Goal: Task Accomplishment & Management: Complete application form

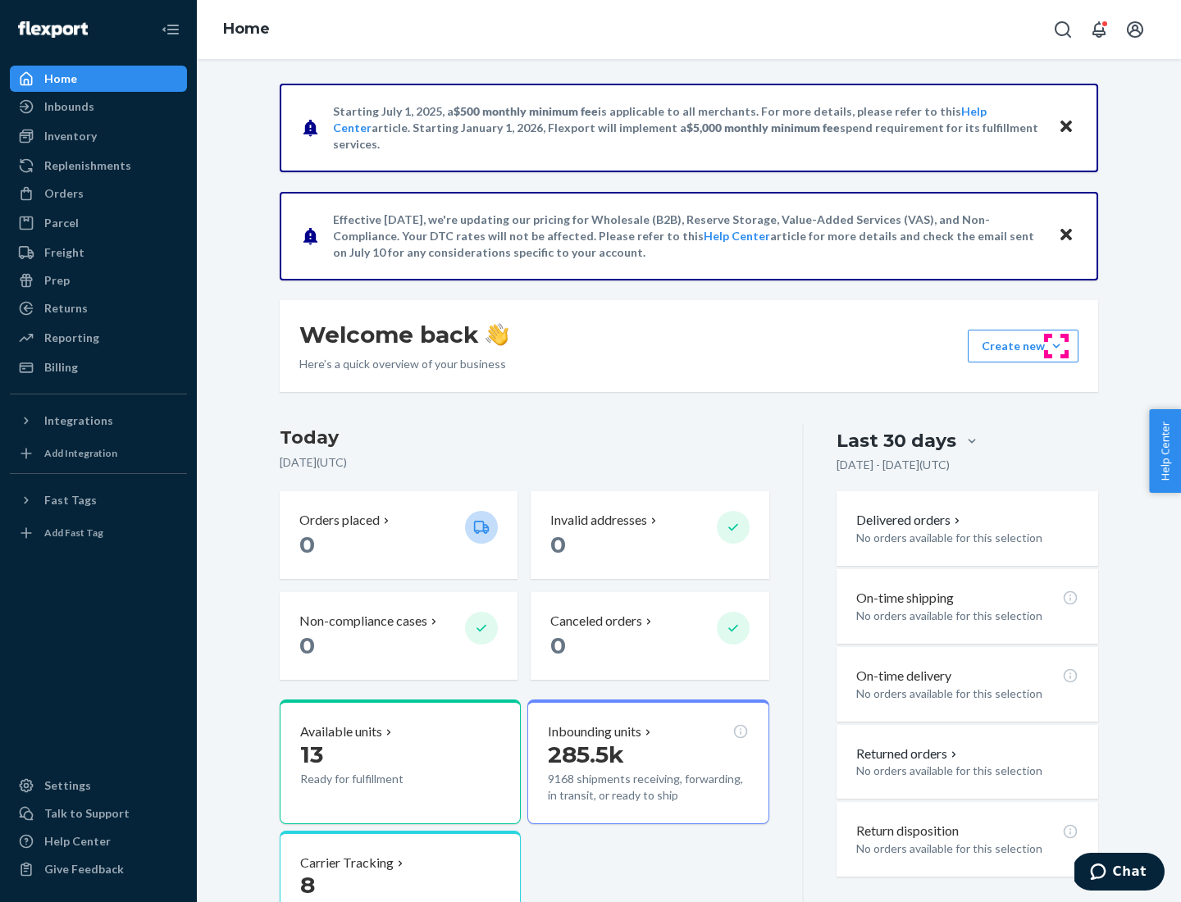
click at [1056, 346] on button "Create new Create new inbound Create new order Create new product" at bounding box center [1022, 346] width 111 height 33
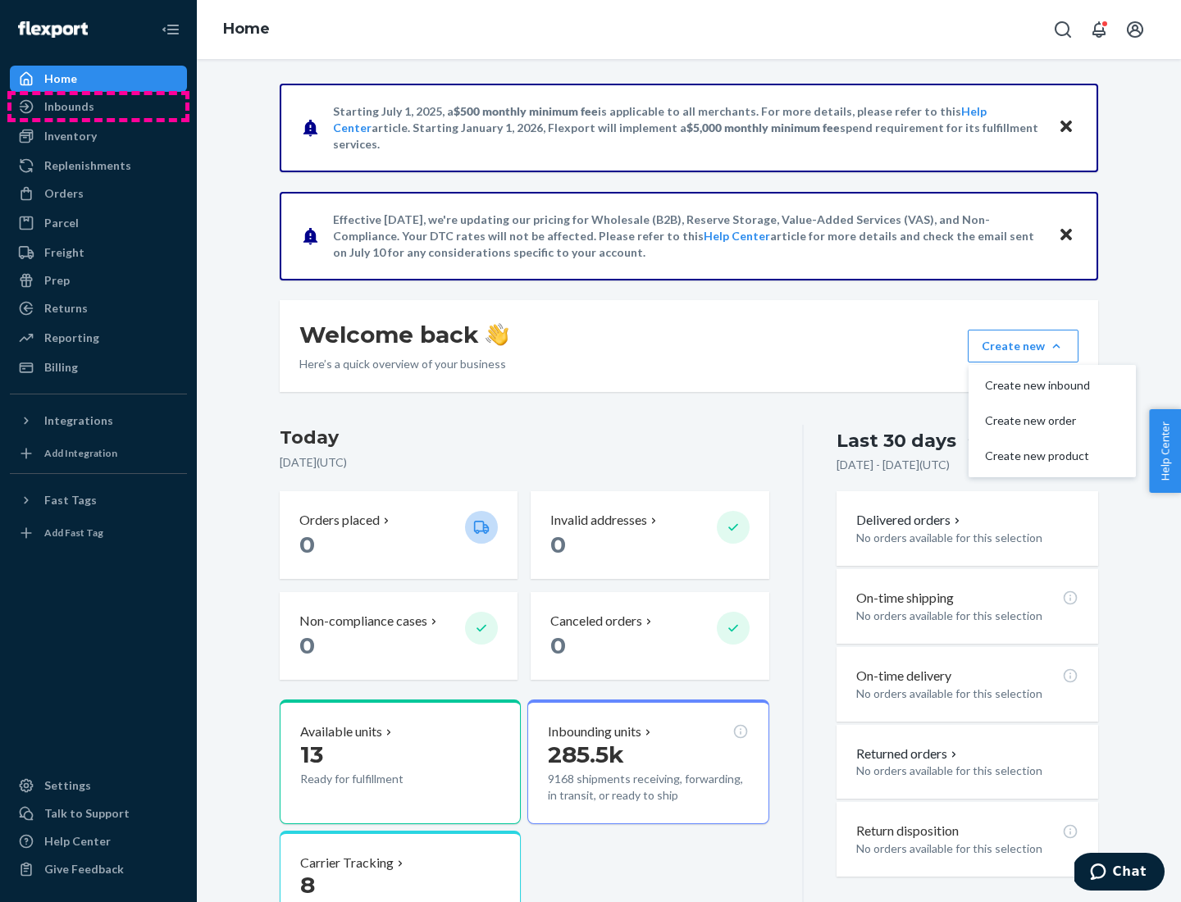
click at [98, 107] on div "Inbounds" at bounding box center [98, 106] width 174 height 23
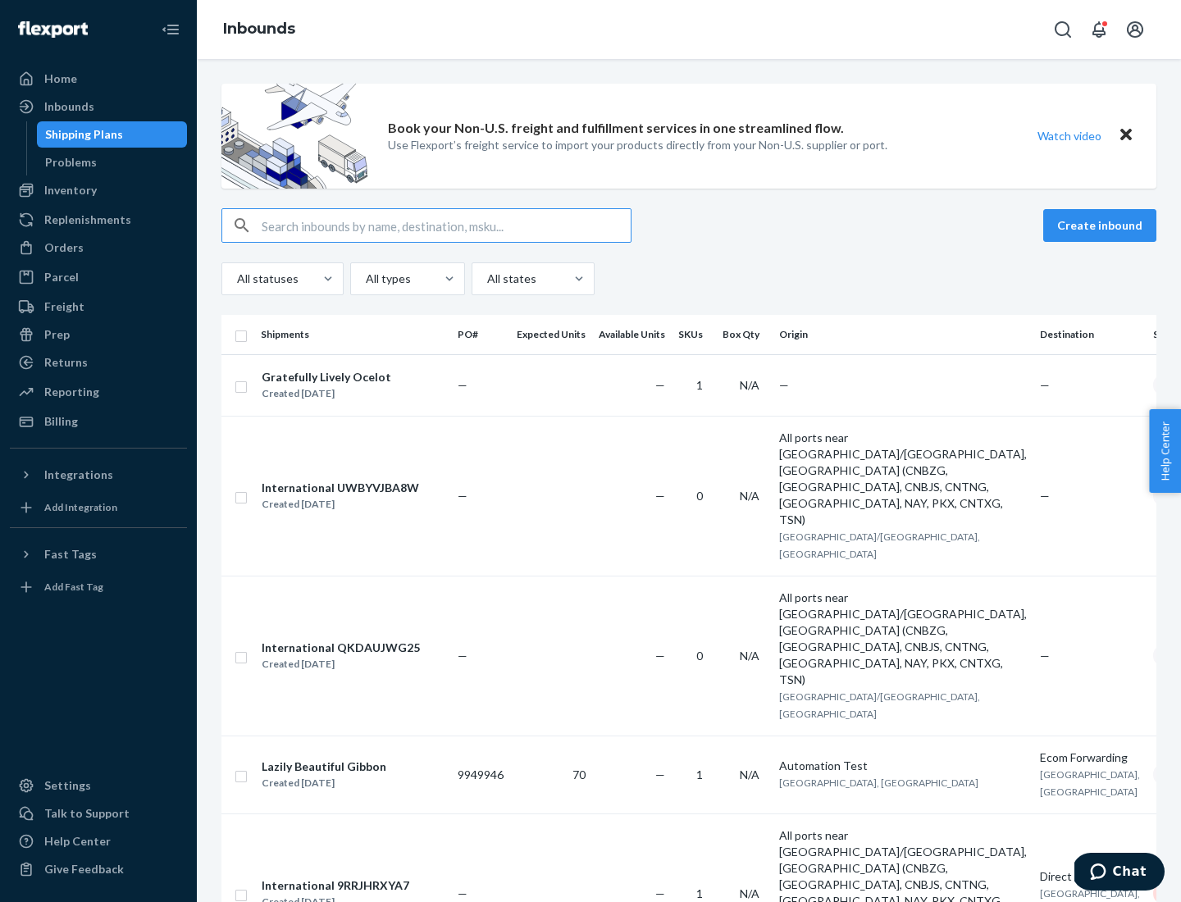
click at [1102, 225] on button "Create inbound" at bounding box center [1099, 225] width 113 height 33
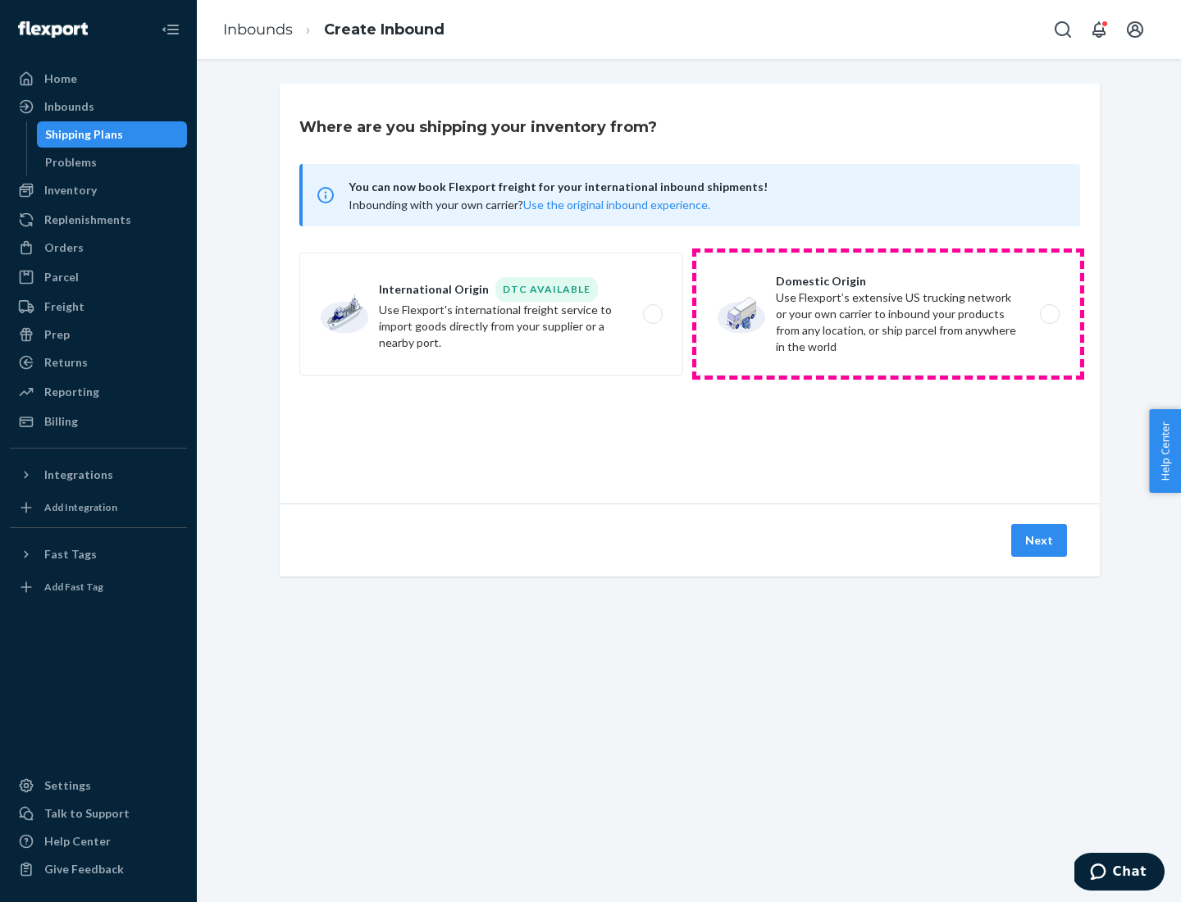
click at [888, 314] on label "Domestic Origin Use Flexport’s extensive US trucking network or your own carrie…" at bounding box center [888, 314] width 384 height 123
click at [1049, 314] on input "Domestic Origin Use Flexport’s extensive US trucking network or your own carrie…" at bounding box center [1054, 314] width 11 height 11
radio input "true"
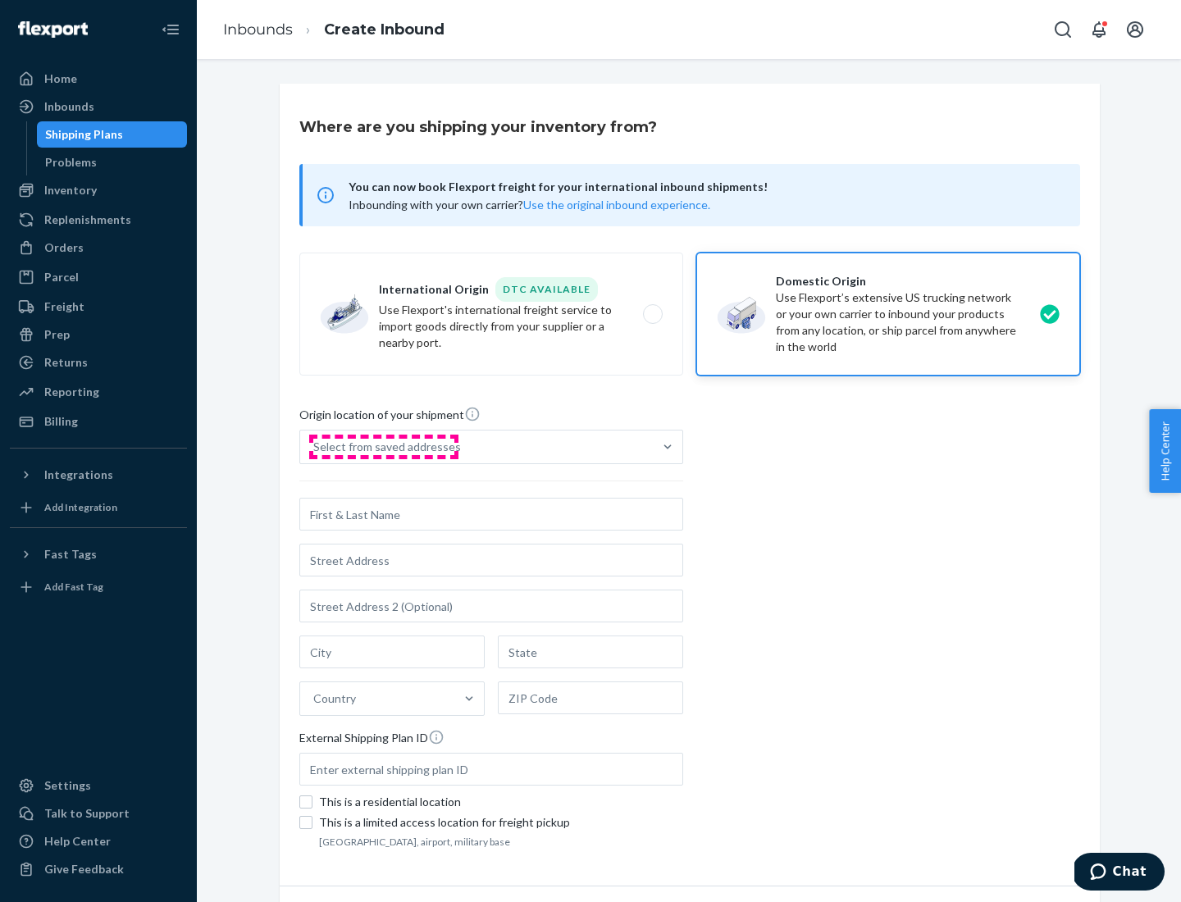
click at [383, 447] on div "Select from saved addresses" at bounding box center [387, 447] width 148 height 16
click at [315, 447] on input "Select from saved addresses" at bounding box center [314, 447] width 2 height 16
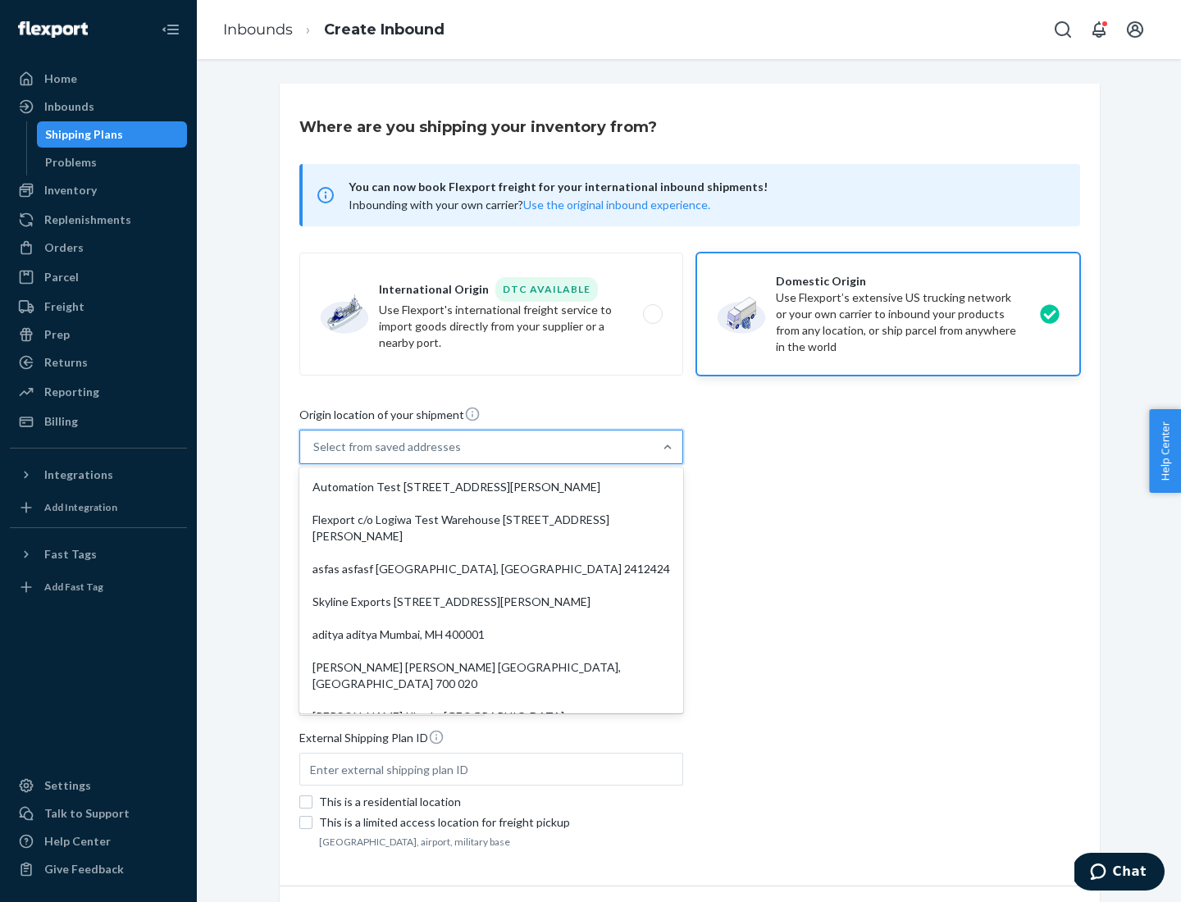
scroll to position [7, 0]
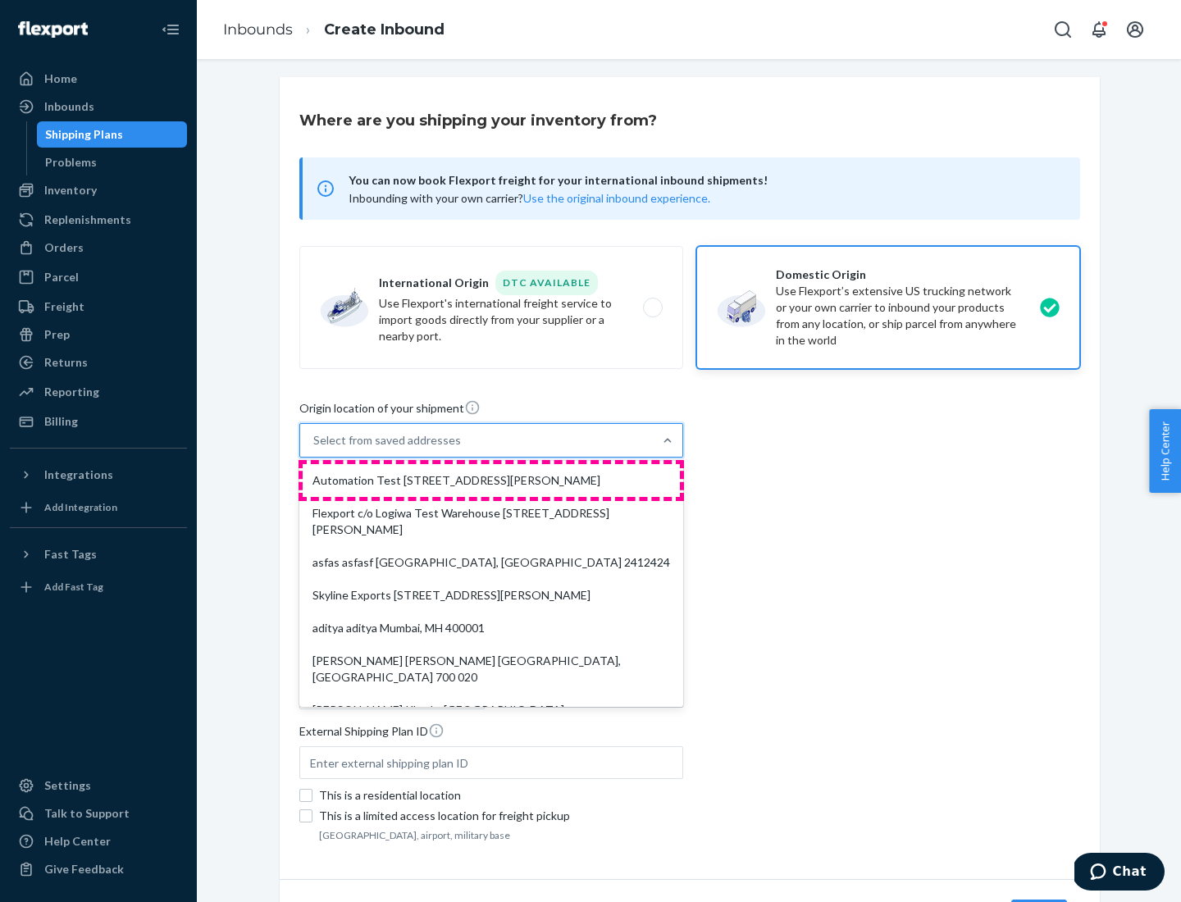
click at [491, 480] on div "Automation Test [STREET_ADDRESS][PERSON_NAME]" at bounding box center [491, 480] width 377 height 33
click at [315, 448] on input "option Automation Test [STREET_ADDRESS][PERSON_NAME]. 9 results available. Use …" at bounding box center [314, 440] width 2 height 16
type input "Automation Test"
type input "9th Floor"
type input "[GEOGRAPHIC_DATA]"
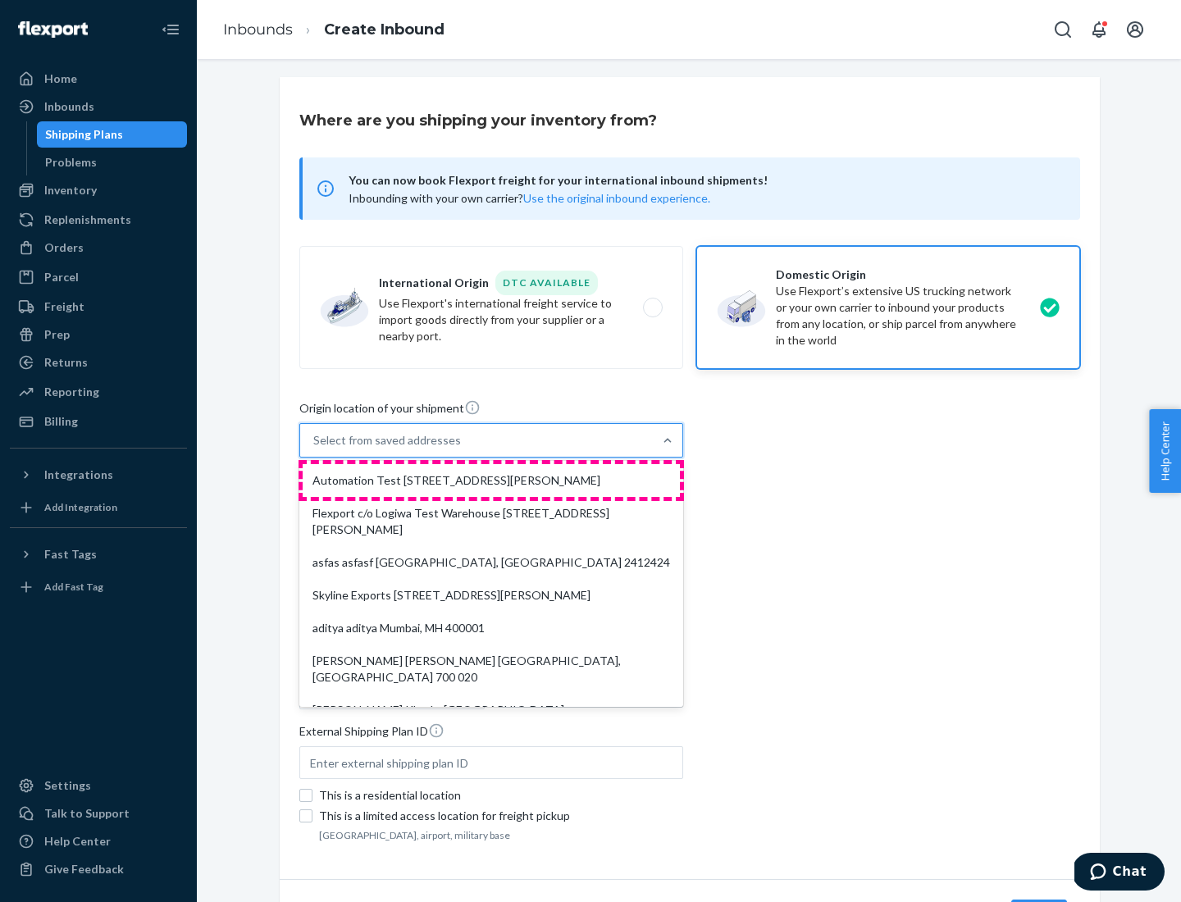
type input "CA"
type input "94104"
type input "[STREET_ADDRESS][PERSON_NAME]"
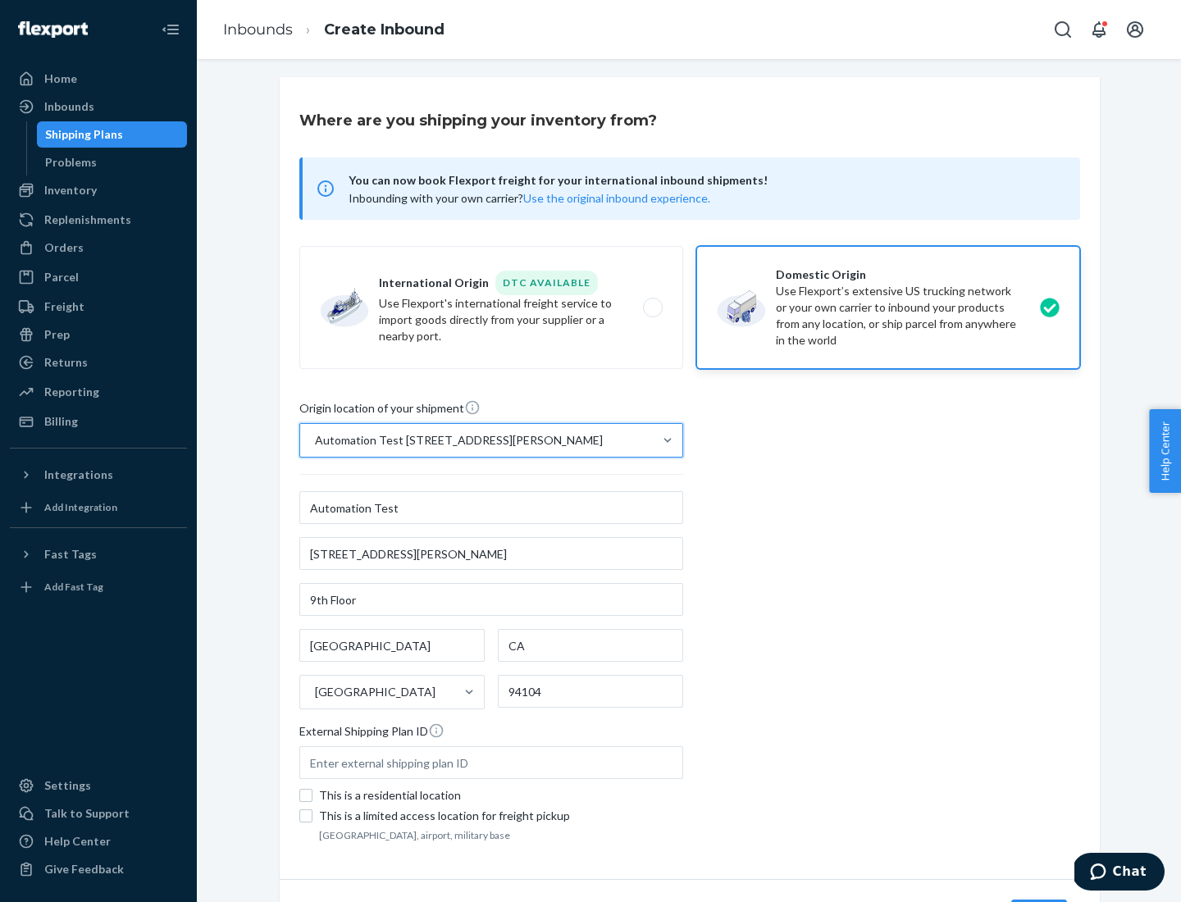
scroll to position [96, 0]
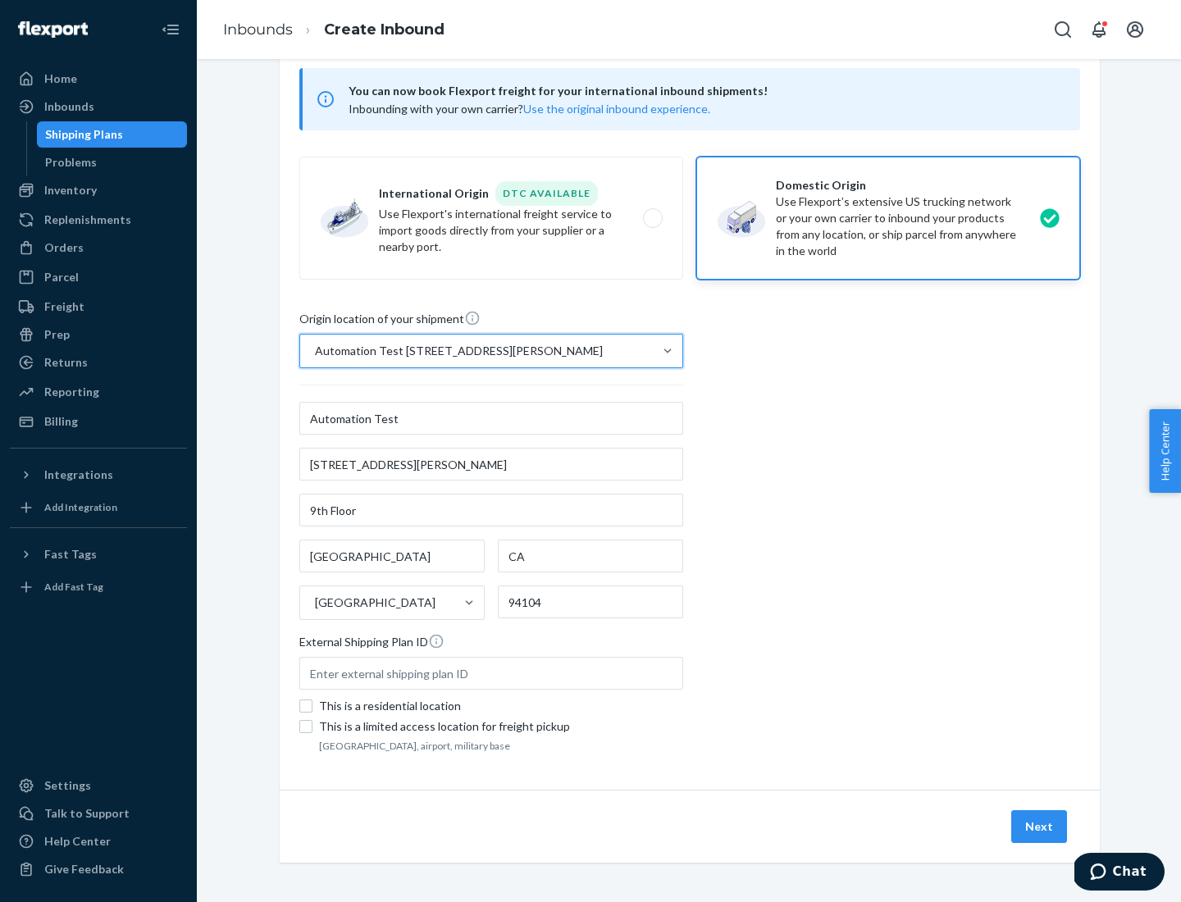
click at [1040, 826] on button "Next" at bounding box center [1039, 826] width 56 height 33
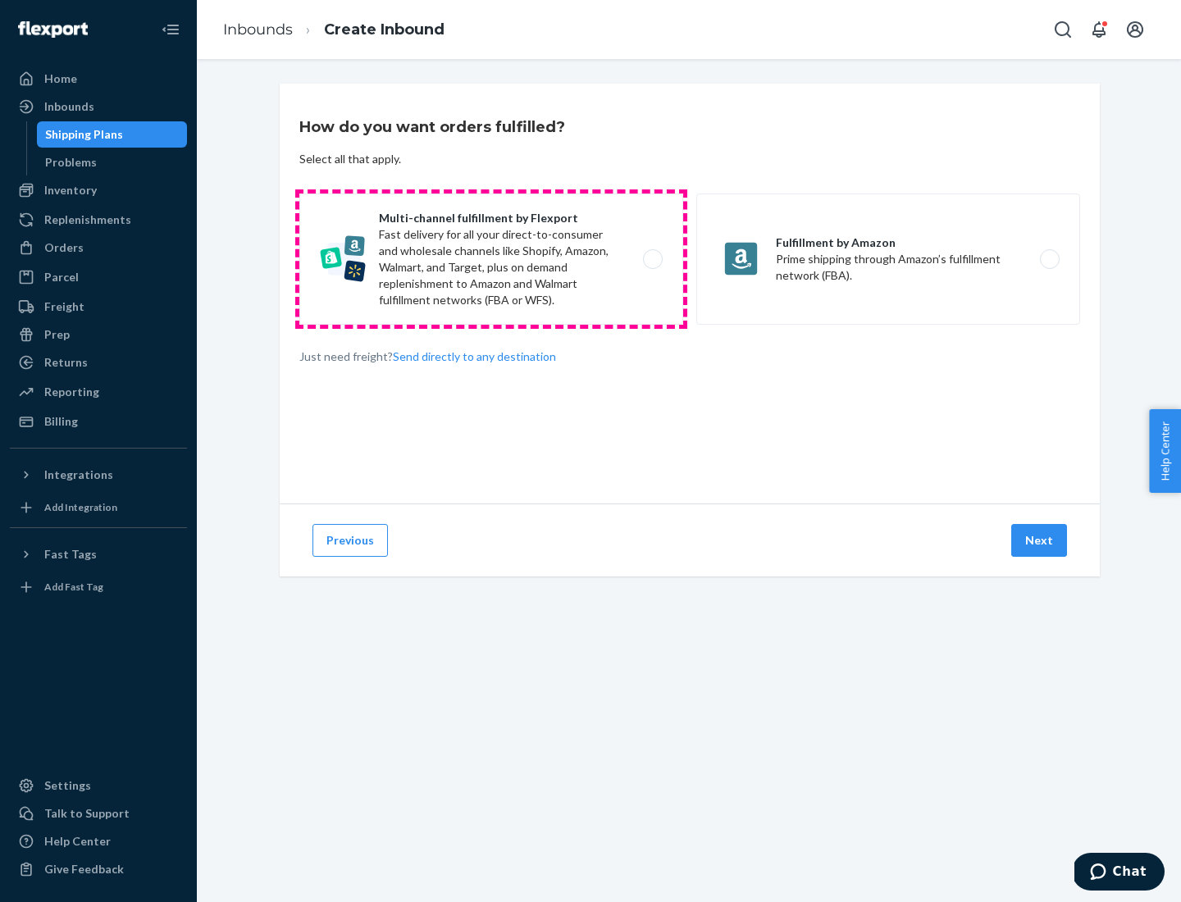
click at [491, 259] on label "Multi-channel fulfillment by Flexport Fast delivery for all your direct-to-cons…" at bounding box center [491, 258] width 384 height 131
click at [652, 259] on input "Multi-channel fulfillment by Flexport Fast delivery for all your direct-to-cons…" at bounding box center [657, 259] width 11 height 11
radio input "true"
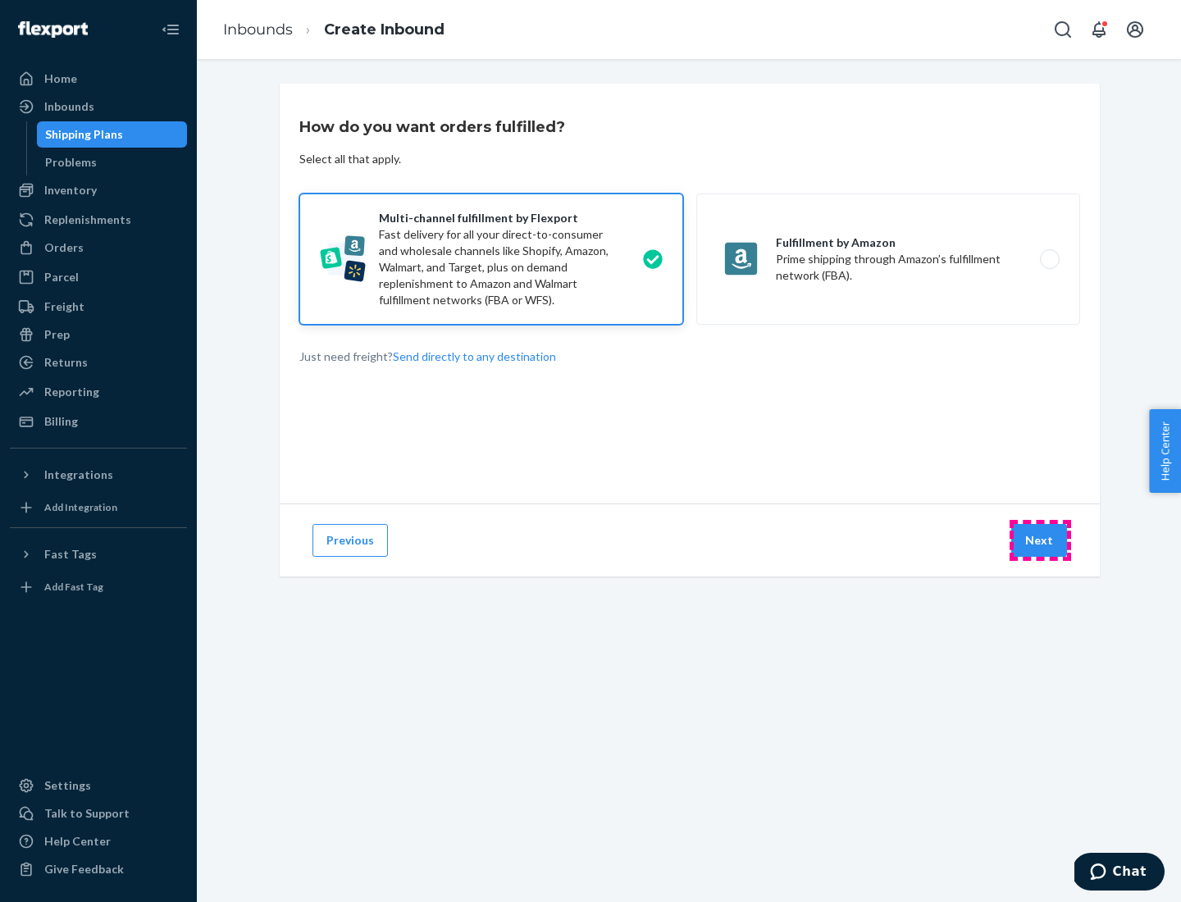
click at [1040, 540] on button "Next" at bounding box center [1039, 540] width 56 height 33
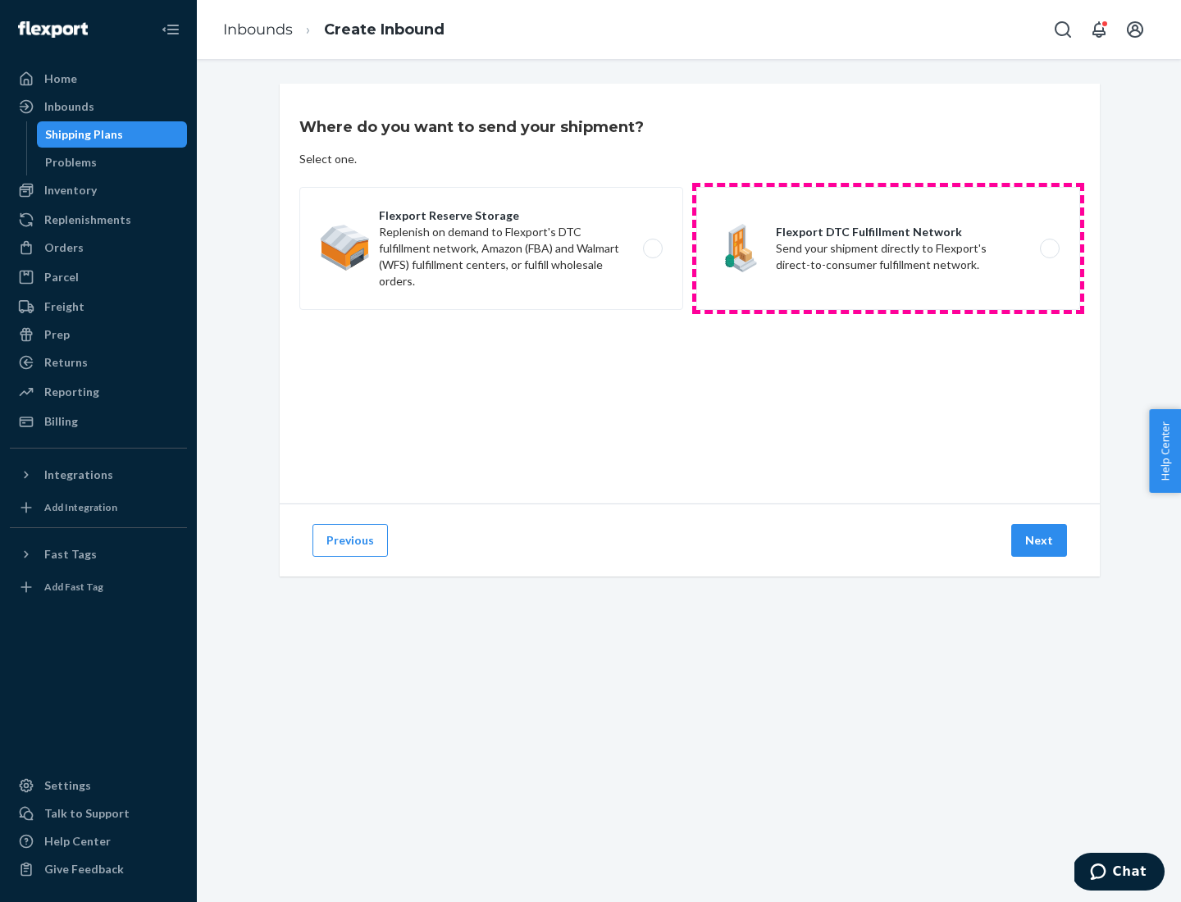
click at [888, 248] on label "Flexport DTC Fulfillment Network Send your shipment directly to Flexport's dire…" at bounding box center [888, 248] width 384 height 123
click at [1049, 248] on input "Flexport DTC Fulfillment Network Send your shipment directly to Flexport's dire…" at bounding box center [1054, 248] width 11 height 11
radio input "true"
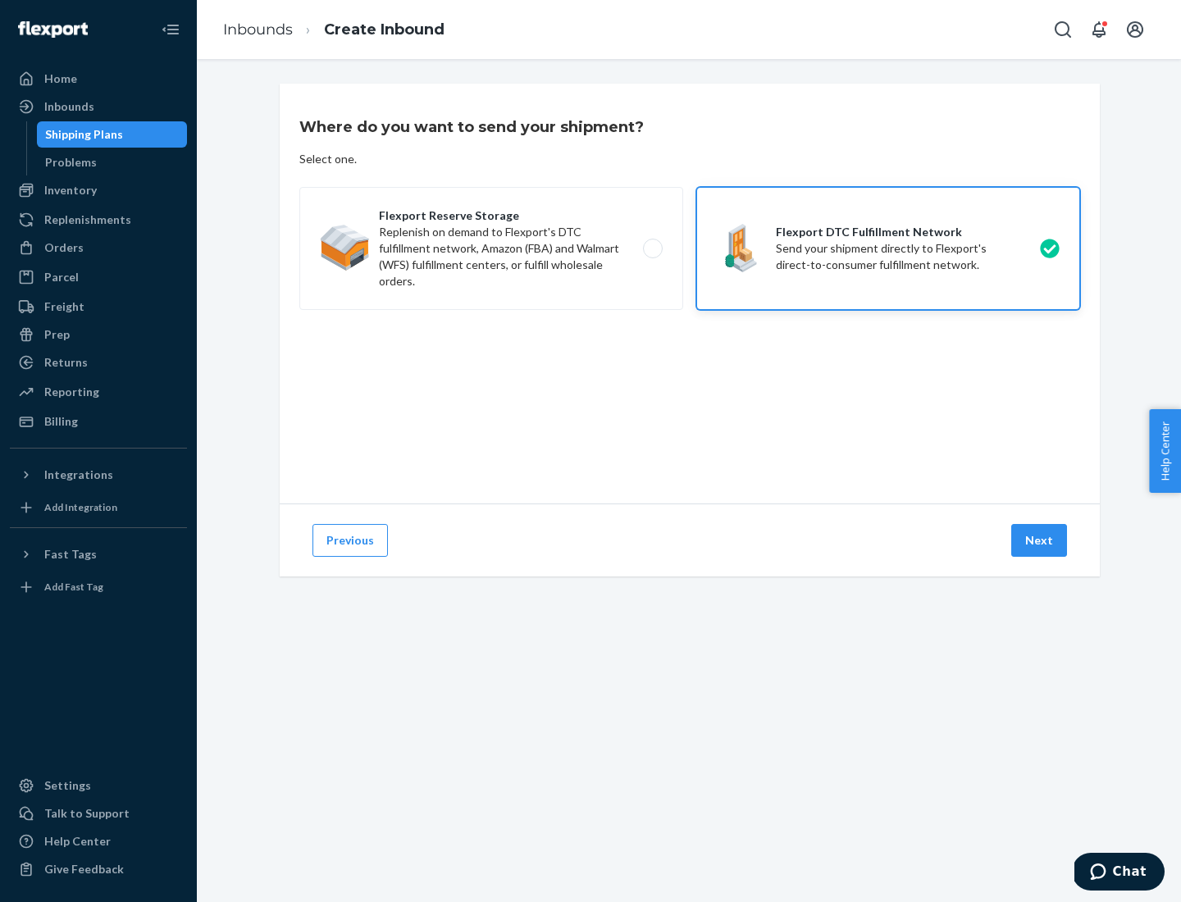
click at [1040, 540] on button "Next" at bounding box center [1039, 540] width 56 height 33
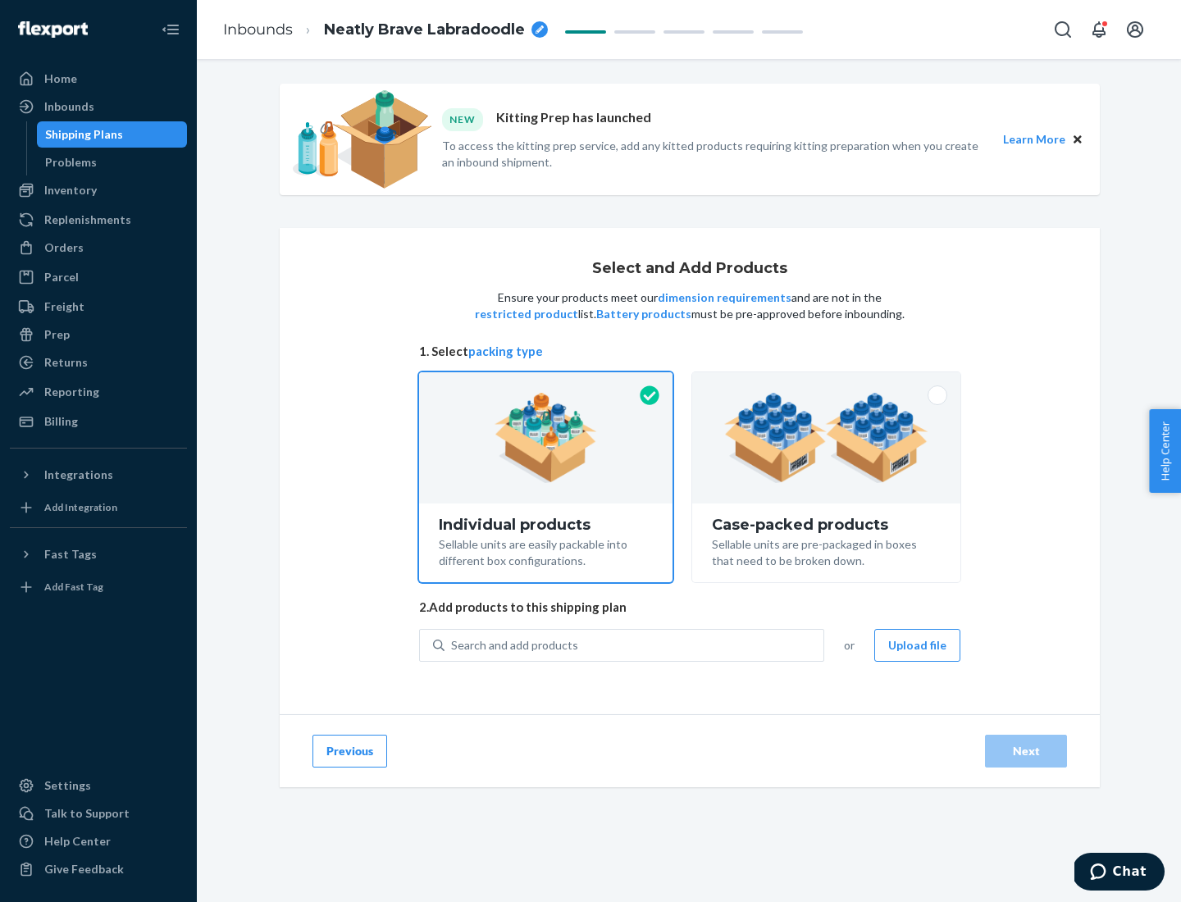
click at [826, 438] on img at bounding box center [826, 438] width 204 height 90
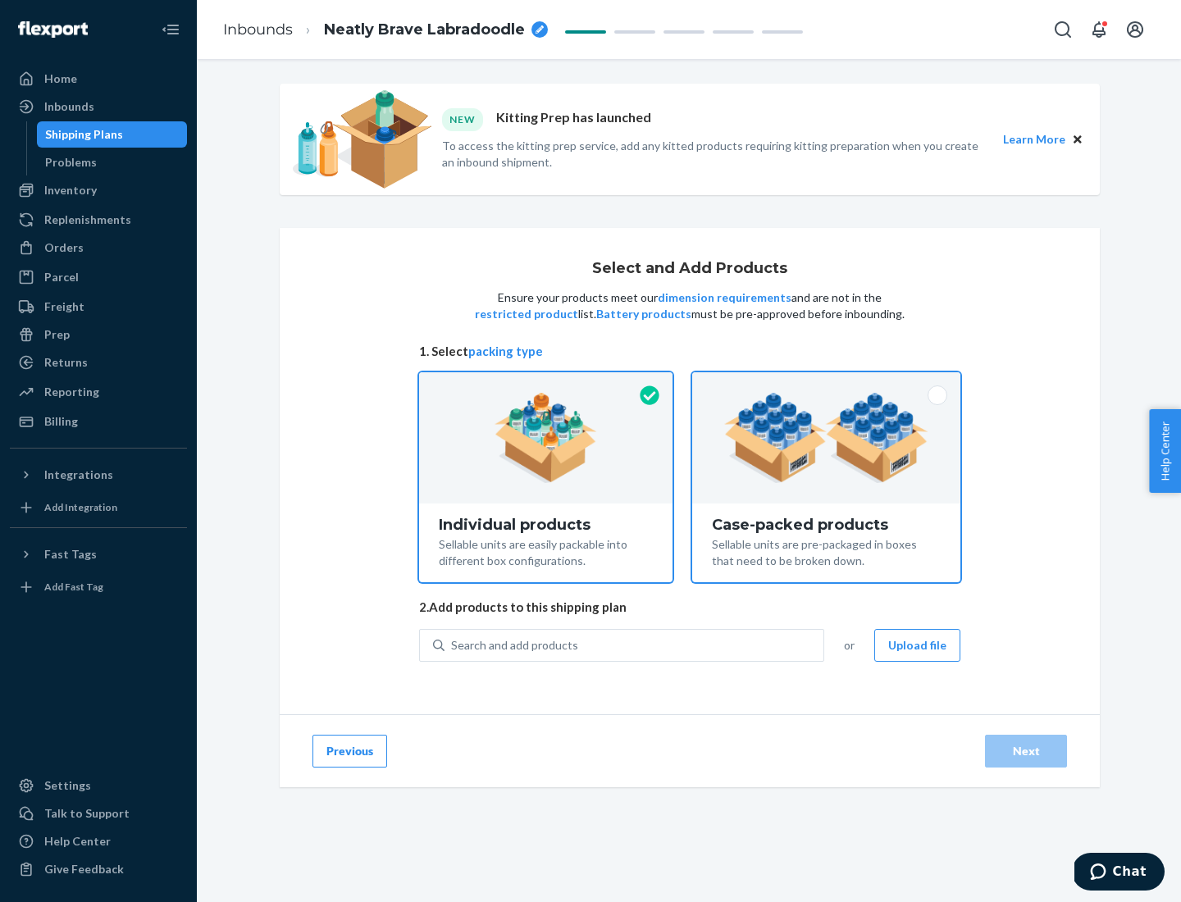
click at [826, 383] on input "Case-packed products Sellable units are pre-packaged in boxes that need to be b…" at bounding box center [826, 377] width 11 height 11
radio input "true"
radio input "false"
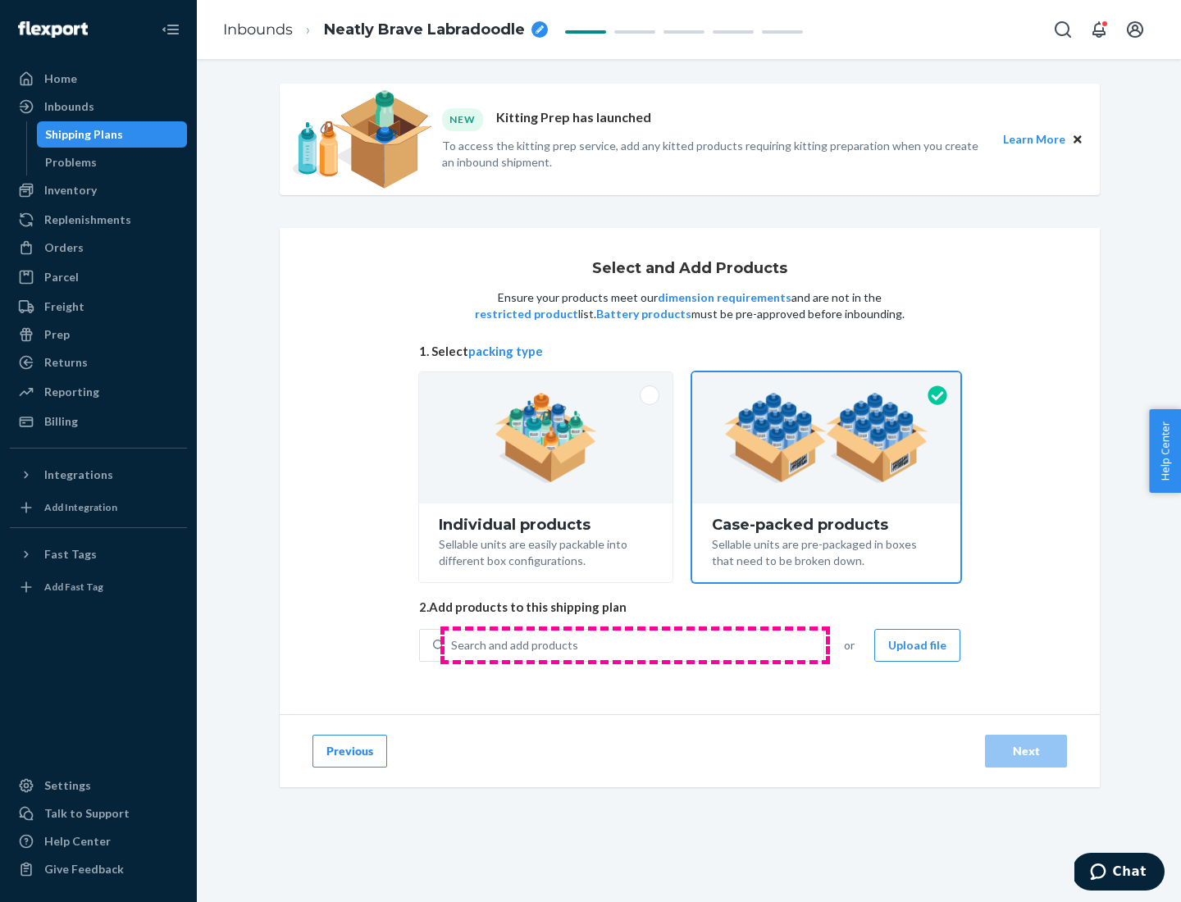
click at [635, 644] on div "Search and add products" at bounding box center [633, 645] width 379 height 30
click at [453, 644] on input "Search and add products" at bounding box center [452, 645] width 2 height 16
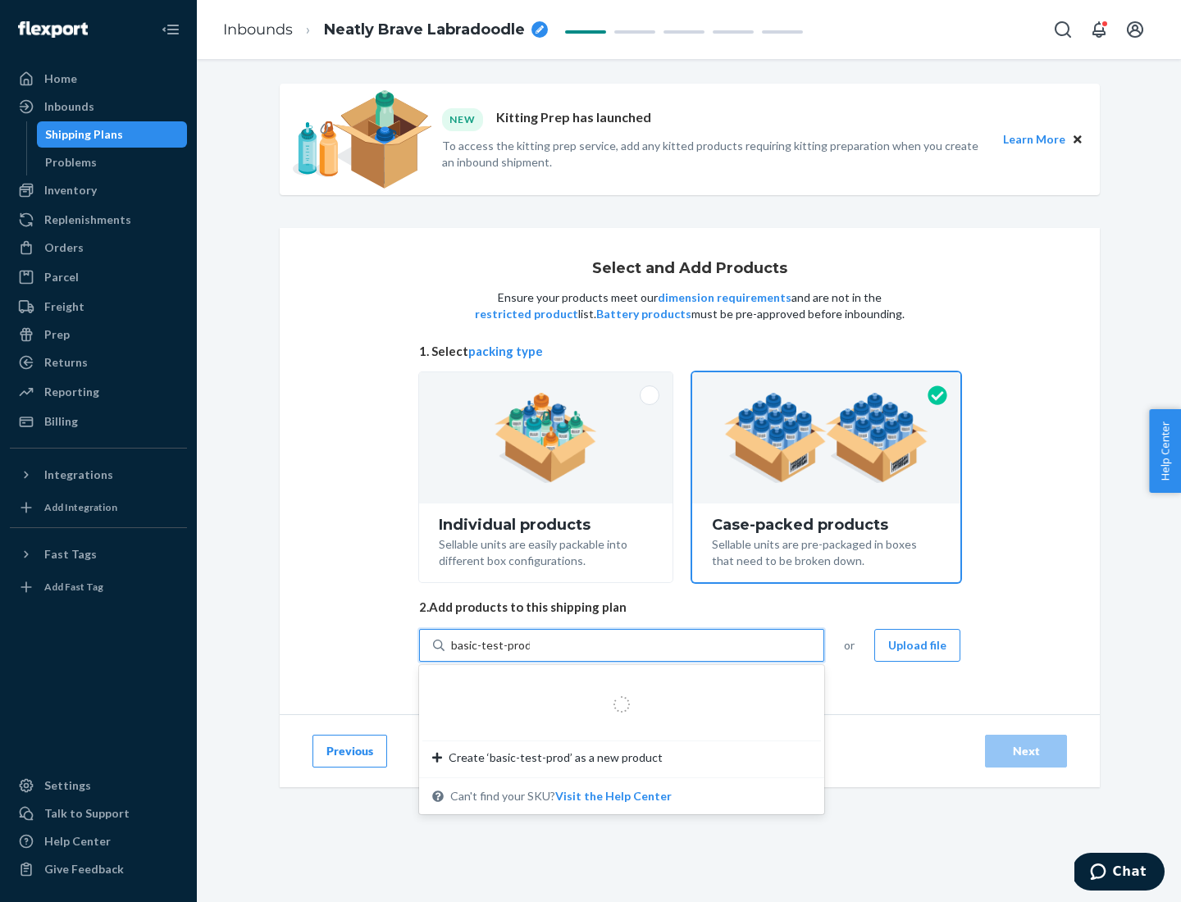
type input "basic-test-product-1"
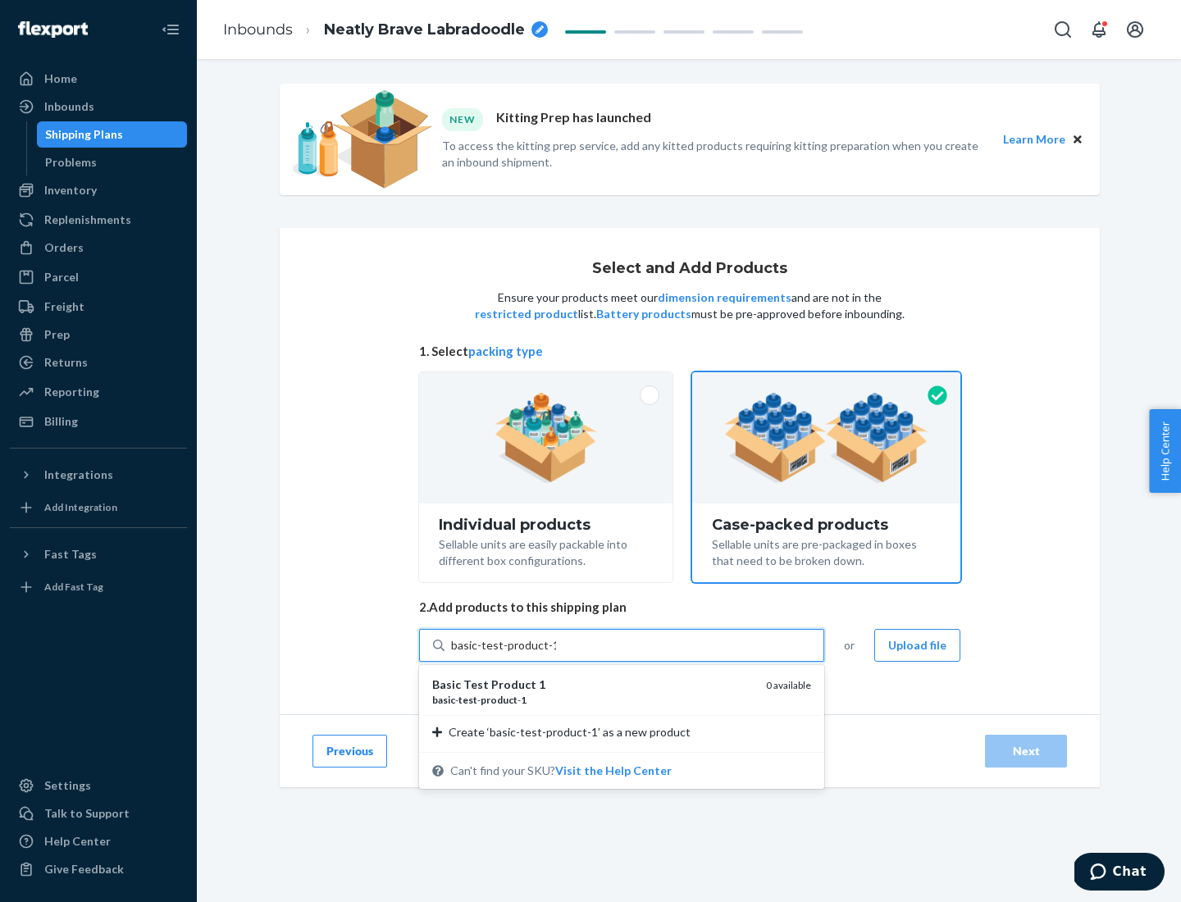
click at [593, 699] on div "basic - test - product - 1" at bounding box center [592, 700] width 321 height 14
click at [556, 653] on input "basic-test-product-1" at bounding box center [503, 645] width 105 height 16
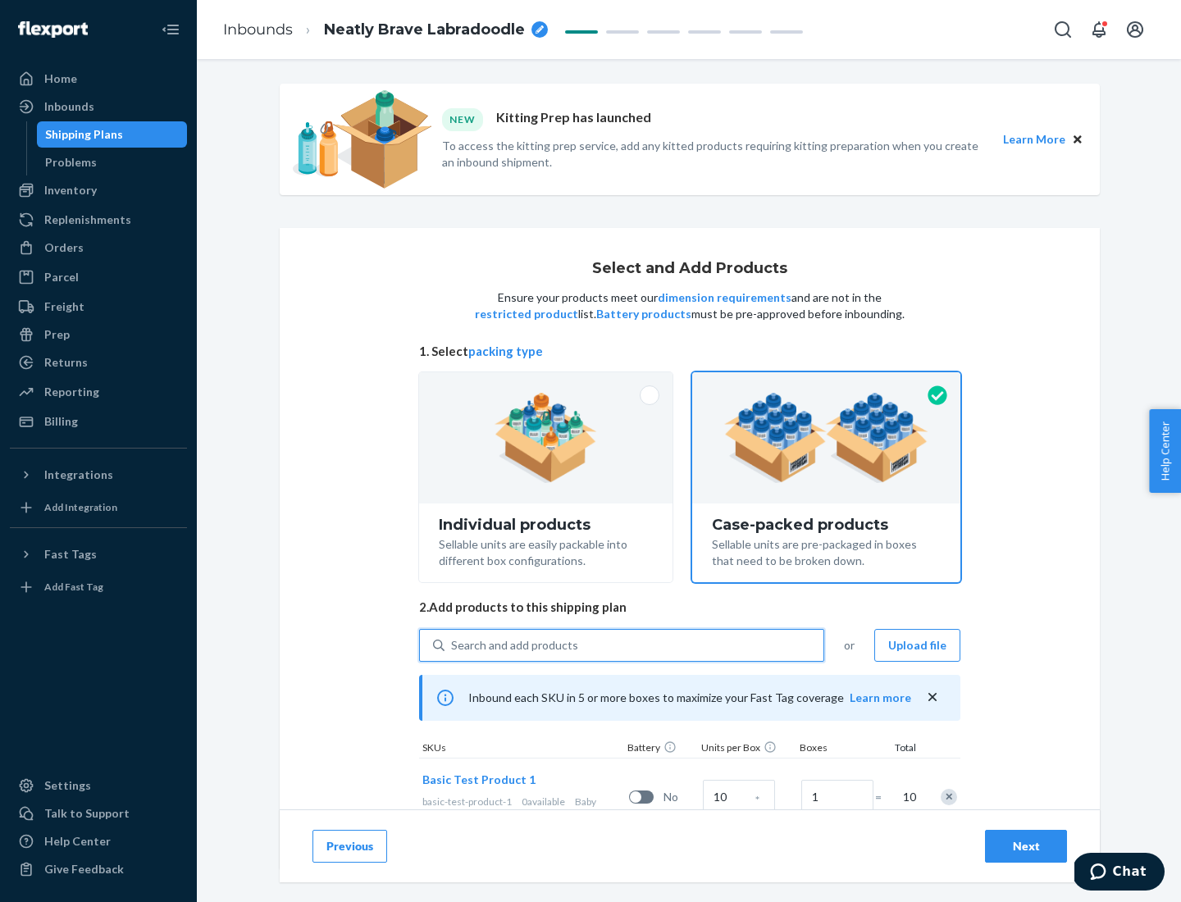
scroll to position [59, 0]
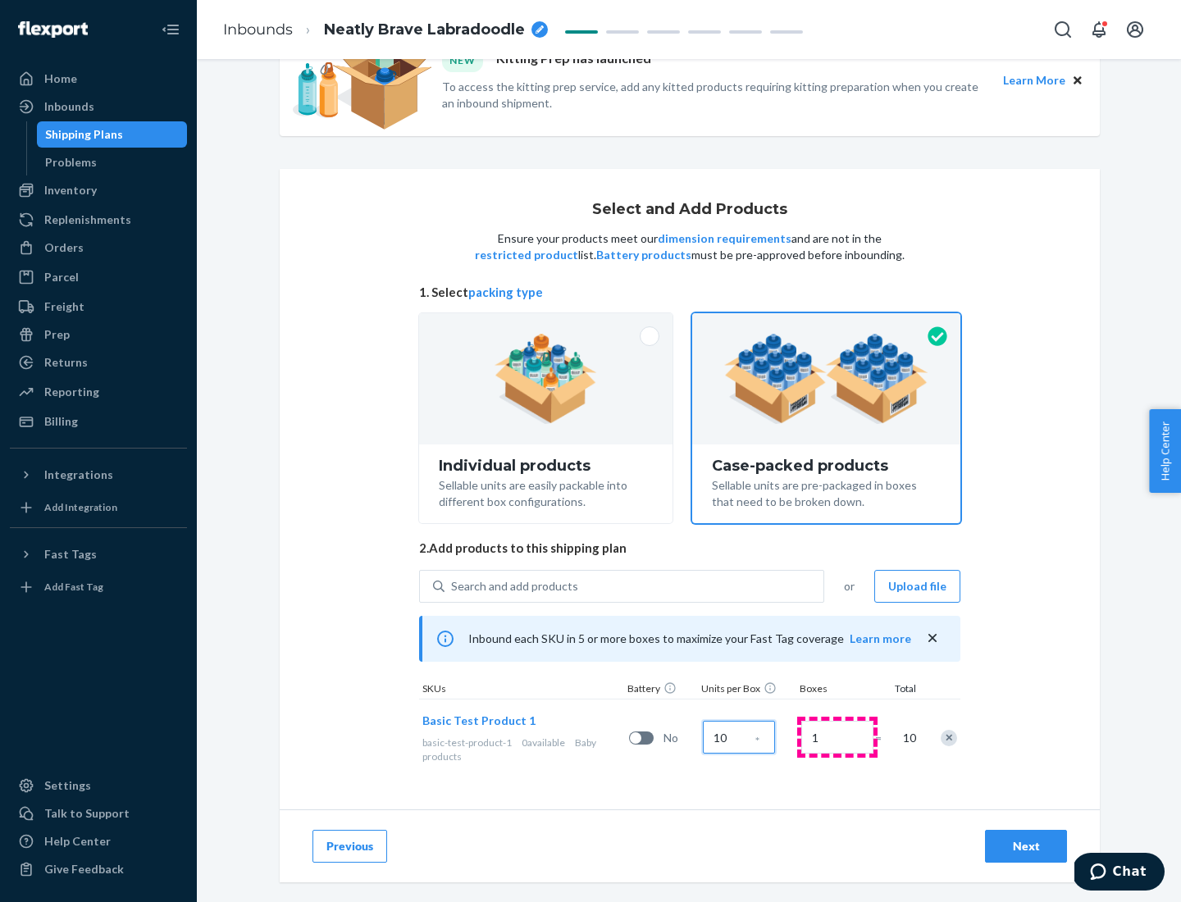
type input "10"
type input "7"
click at [1026, 846] on div "Next" at bounding box center [1026, 846] width 54 height 16
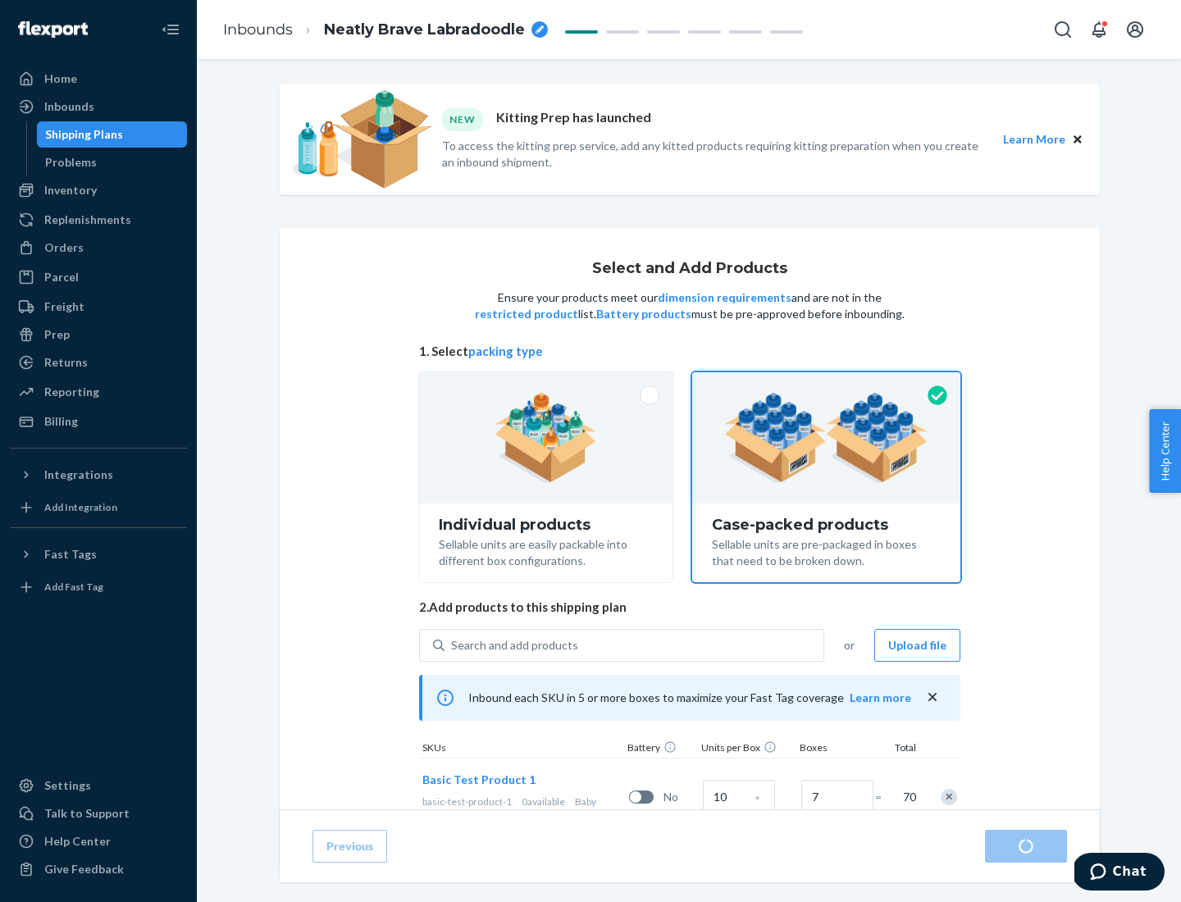
radio input "true"
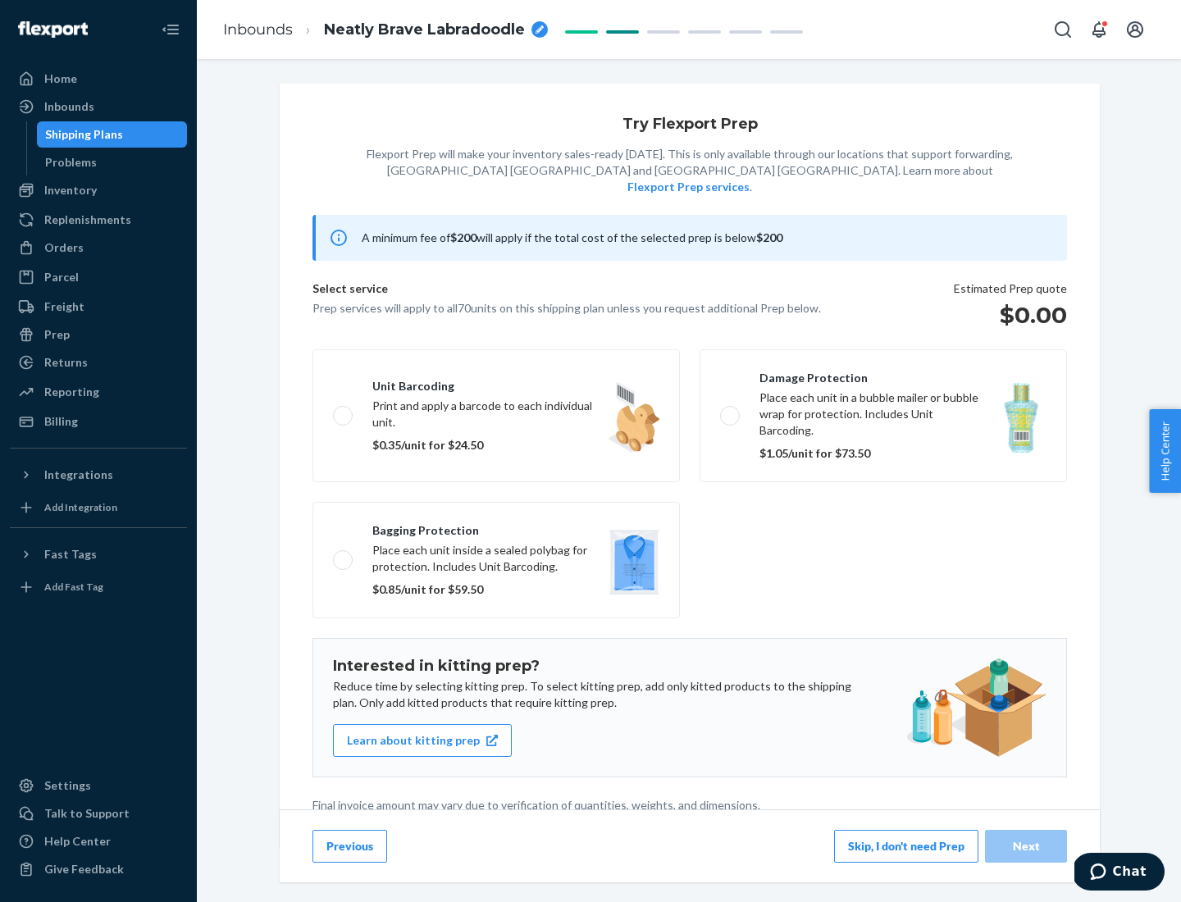
scroll to position [4, 0]
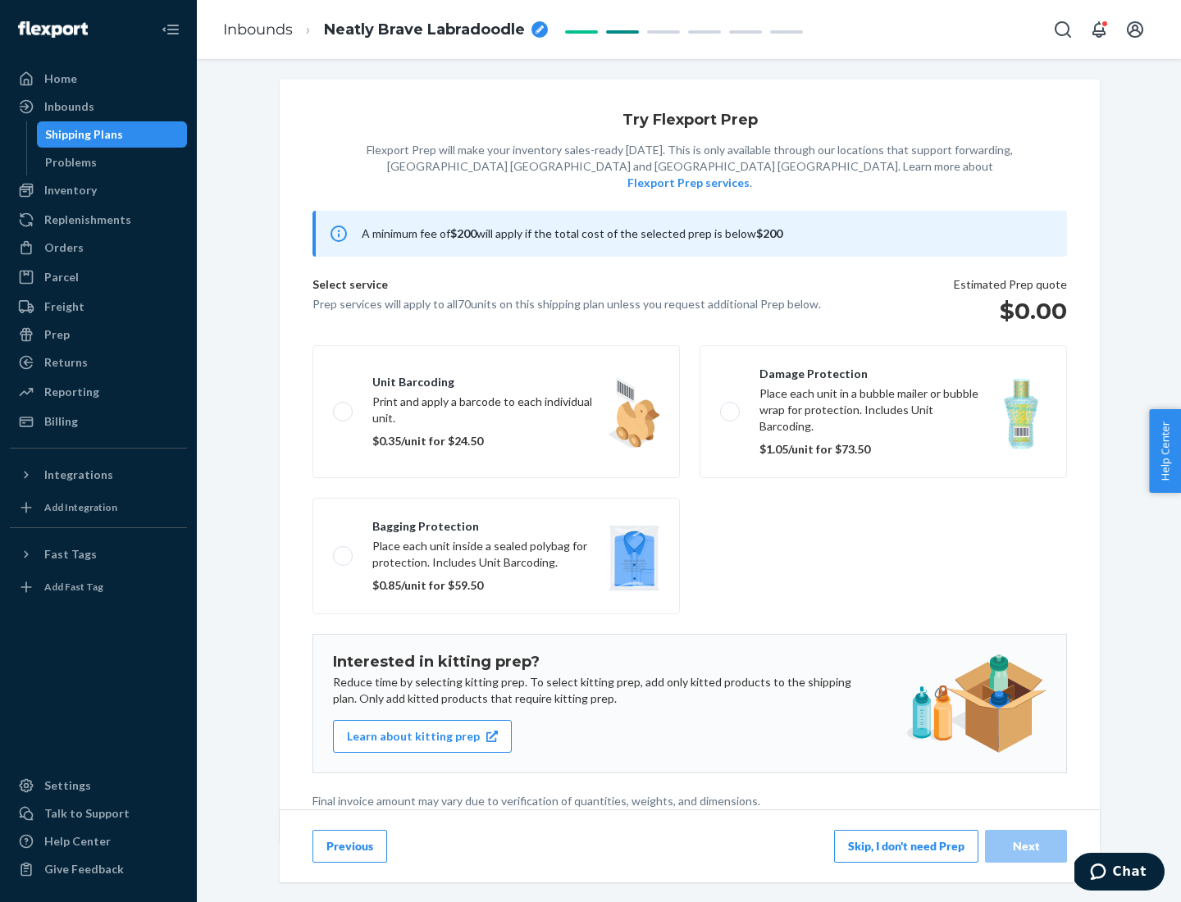
click at [496, 522] on label "Bagging protection Place each unit inside a sealed polybag for protection. Incl…" at bounding box center [495, 556] width 367 height 116
click at [344, 550] on input "Bagging protection Place each unit inside a sealed polybag for protection. Incl…" at bounding box center [338, 555] width 11 height 11
checkbox input "true"
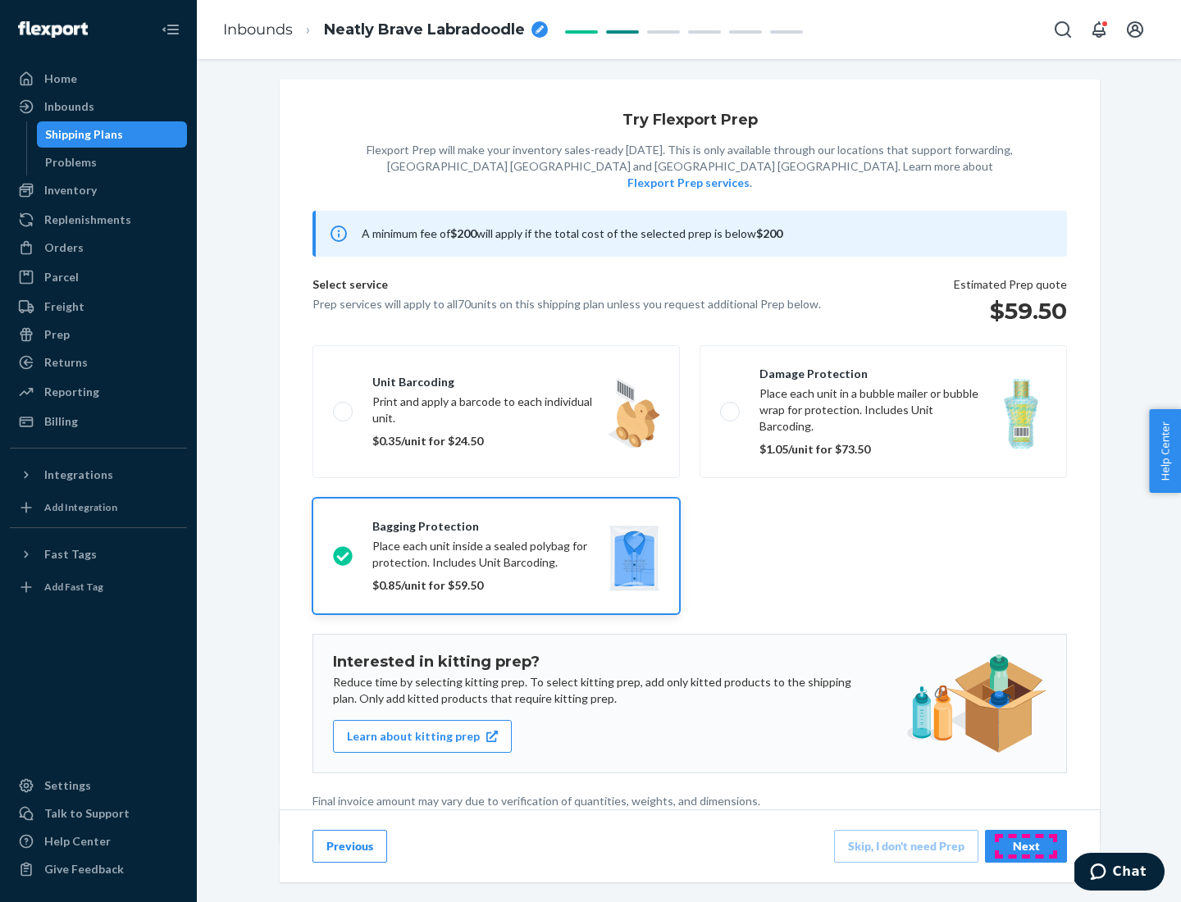
click at [1026, 845] on div "Next" at bounding box center [1026, 846] width 54 height 16
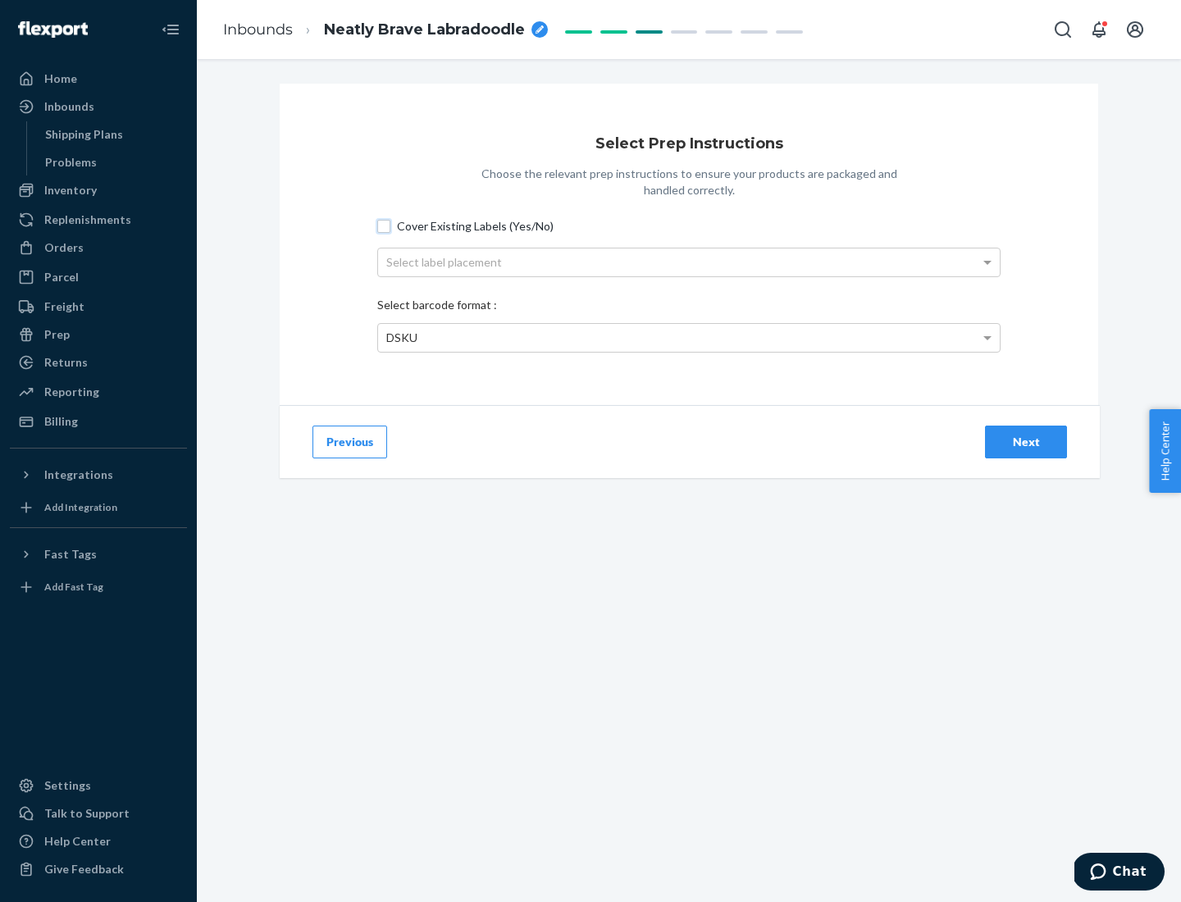
click at [384, 225] on input "Cover Existing Labels (Yes/No)" at bounding box center [383, 226] width 13 height 13
checkbox input "true"
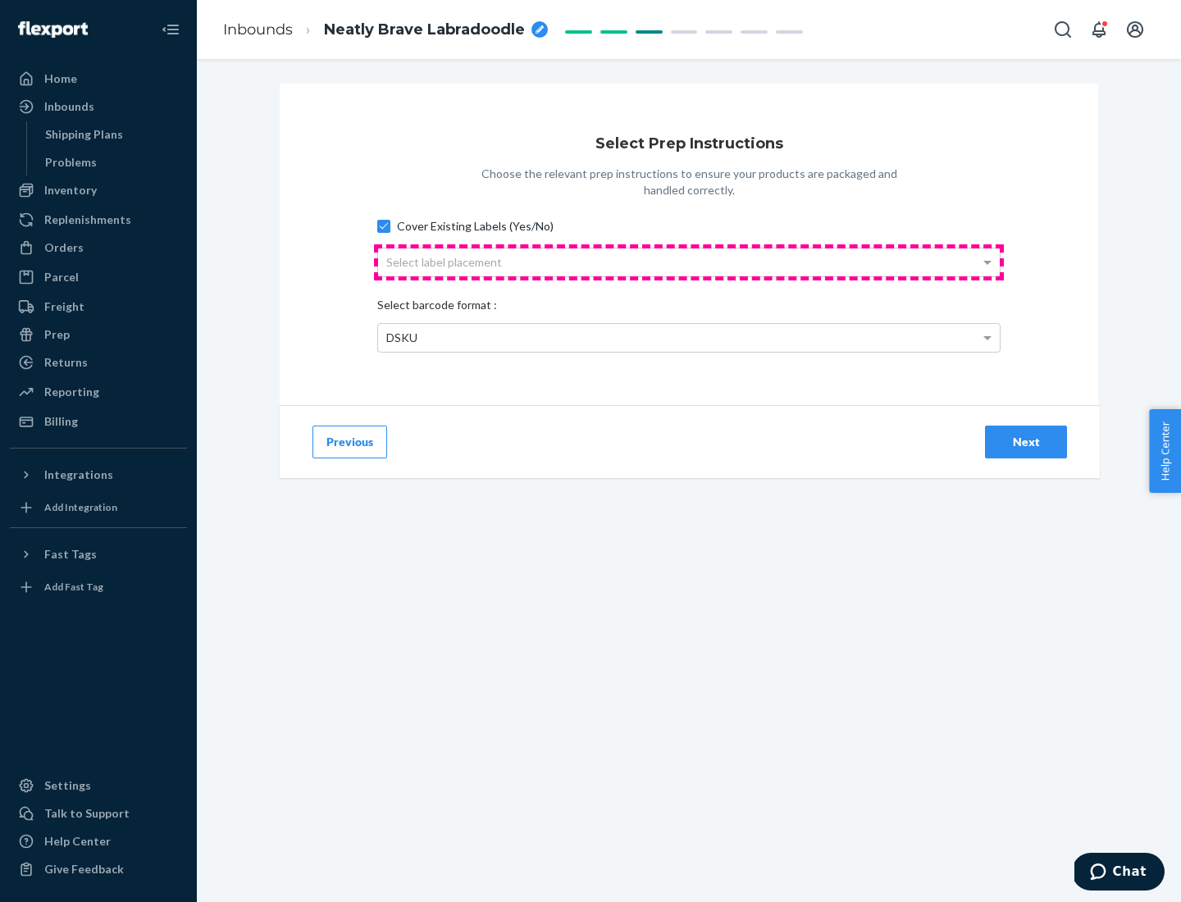
click at [689, 262] on div "Select label placement" at bounding box center [688, 262] width 621 height 28
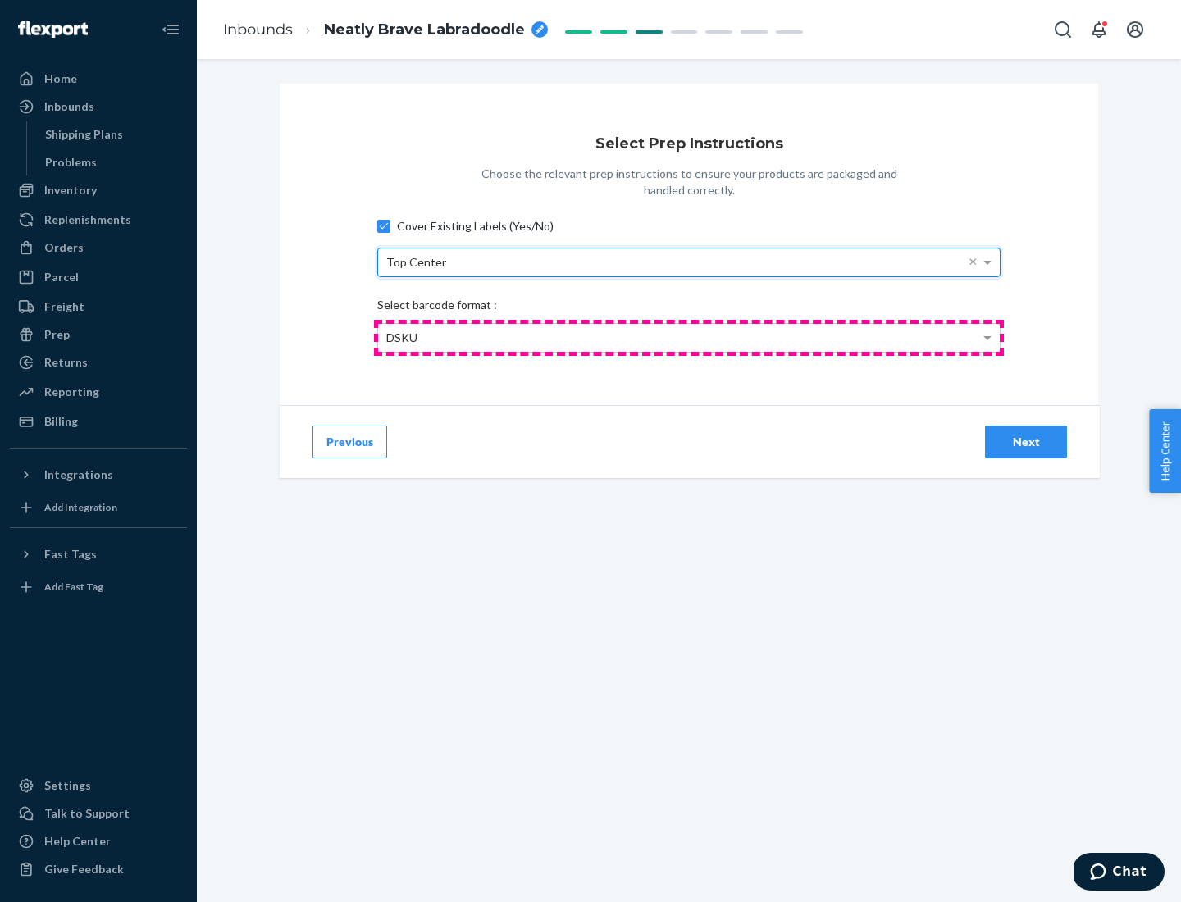
click at [689, 337] on div "DSKU" at bounding box center [688, 338] width 621 height 28
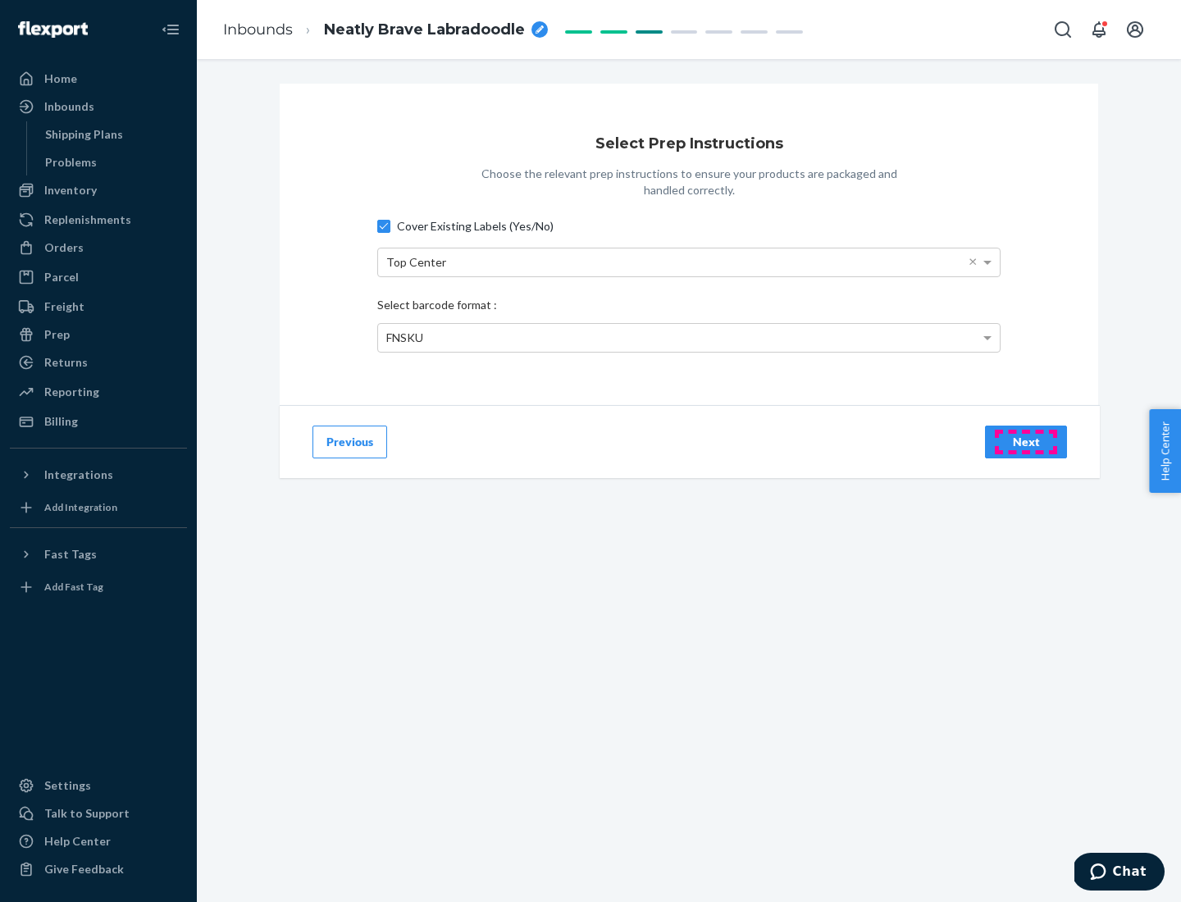
click at [1026, 441] on div "Next" at bounding box center [1026, 442] width 54 height 16
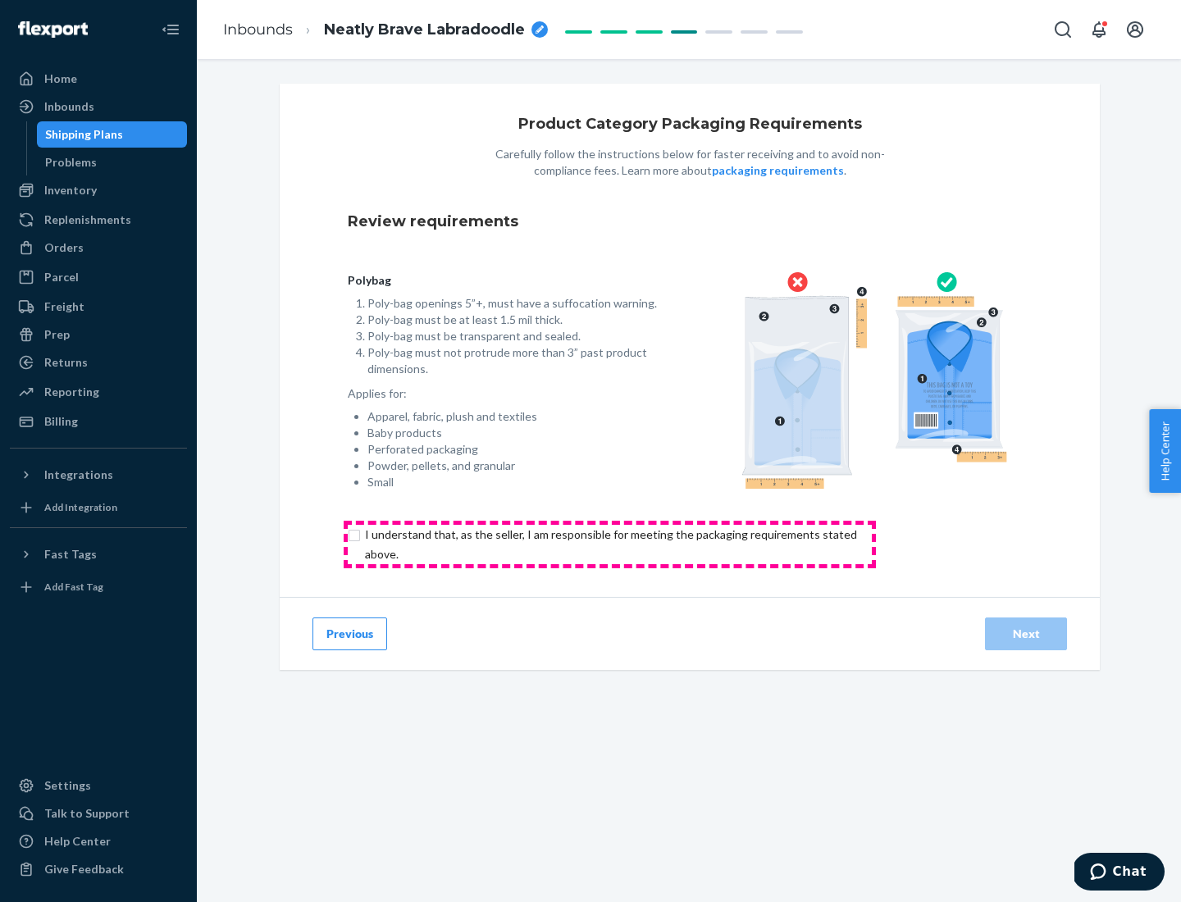
click at [609, 544] on input "checkbox" at bounding box center [620, 544] width 545 height 39
checkbox input "true"
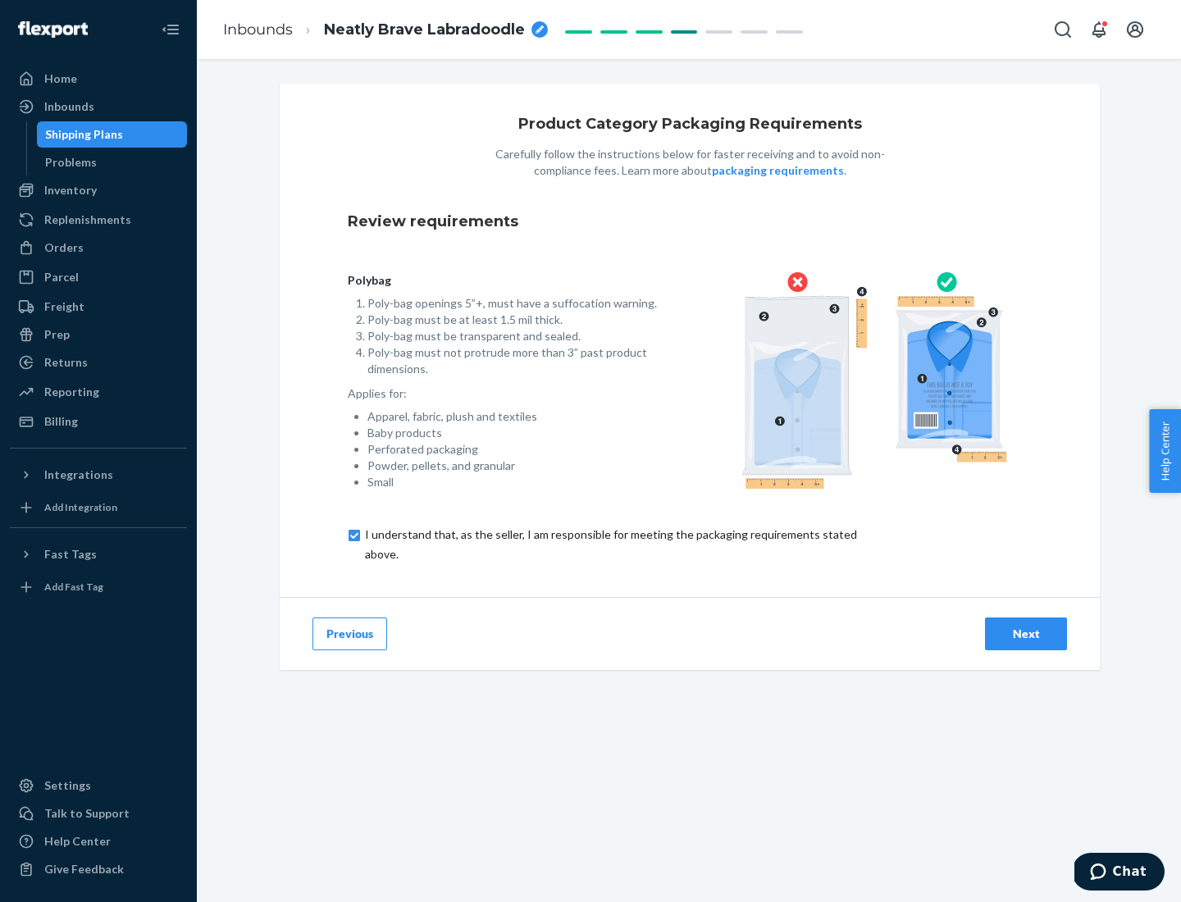
click at [1026, 633] on div "Next" at bounding box center [1026, 634] width 54 height 16
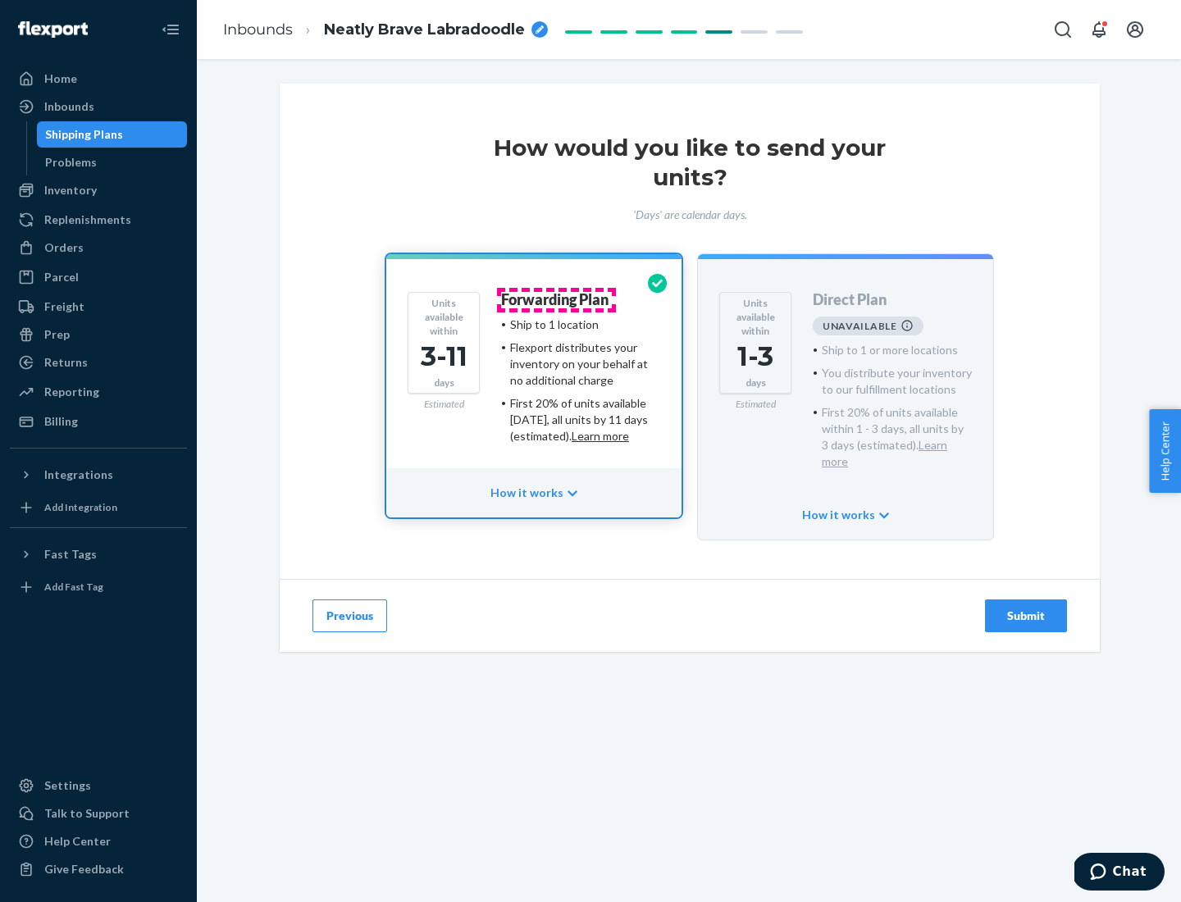
click at [556, 299] on h4 "Forwarding Plan" at bounding box center [554, 300] width 107 height 16
click at [1026, 608] on div "Submit" at bounding box center [1026, 616] width 54 height 16
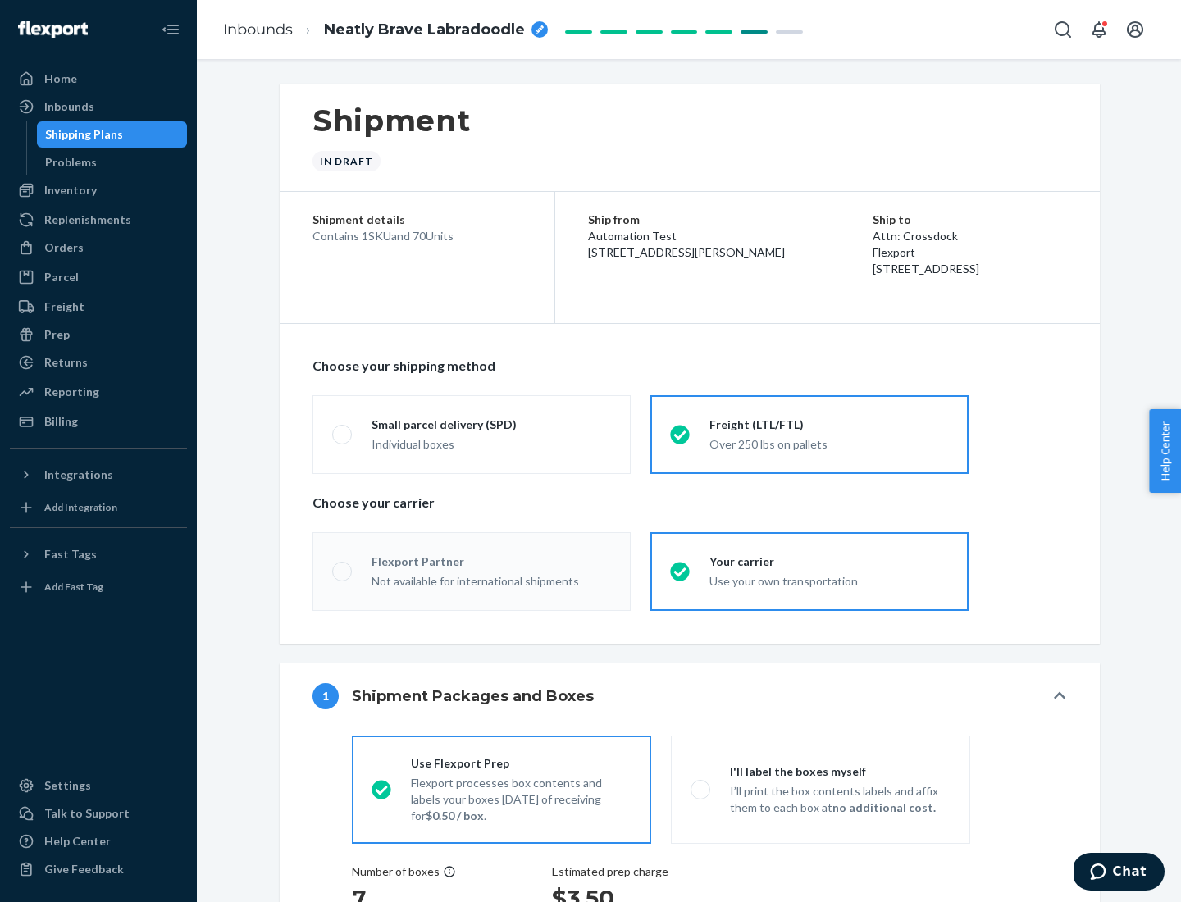
radio input "true"
radio input "false"
radio input "true"
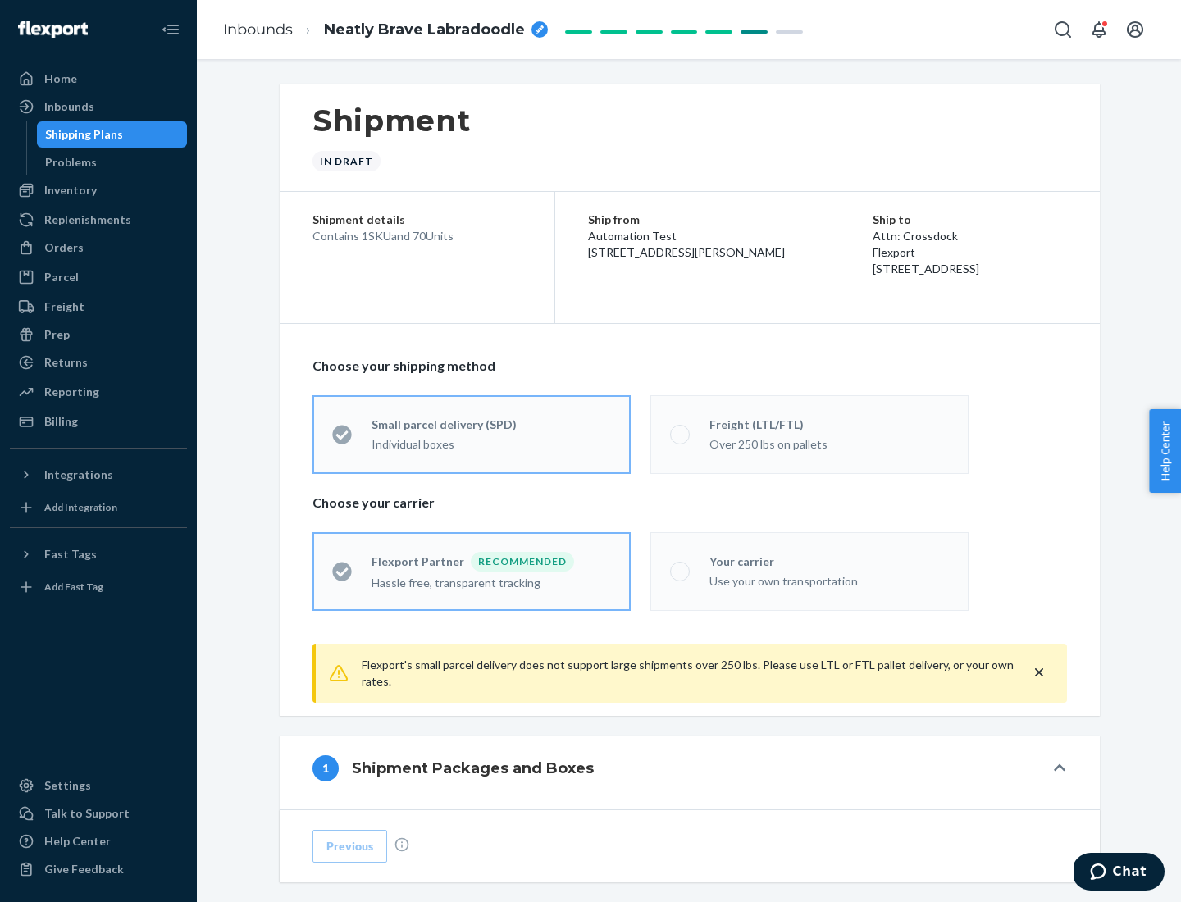
click at [491, 442] on div "Individual boxes" at bounding box center [490, 444] width 239 height 16
click at [343, 439] on input "Small parcel delivery (SPD) Individual boxes" at bounding box center [337, 434] width 11 height 11
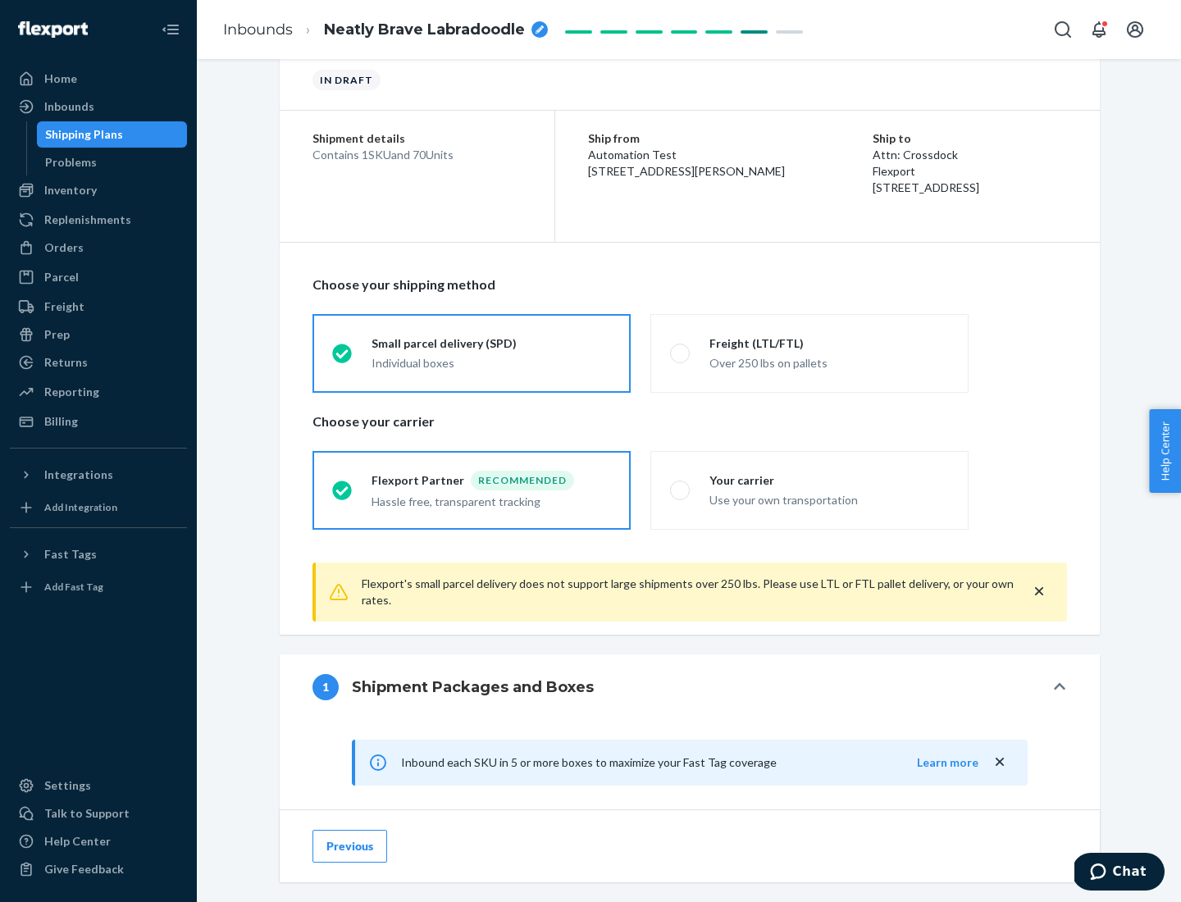
click at [829, 480] on div "Your carrier" at bounding box center [828, 480] width 239 height 16
click at [680, 485] on input "Your carrier Use your own transportation" at bounding box center [675, 490] width 11 height 11
radio input "true"
radio input "false"
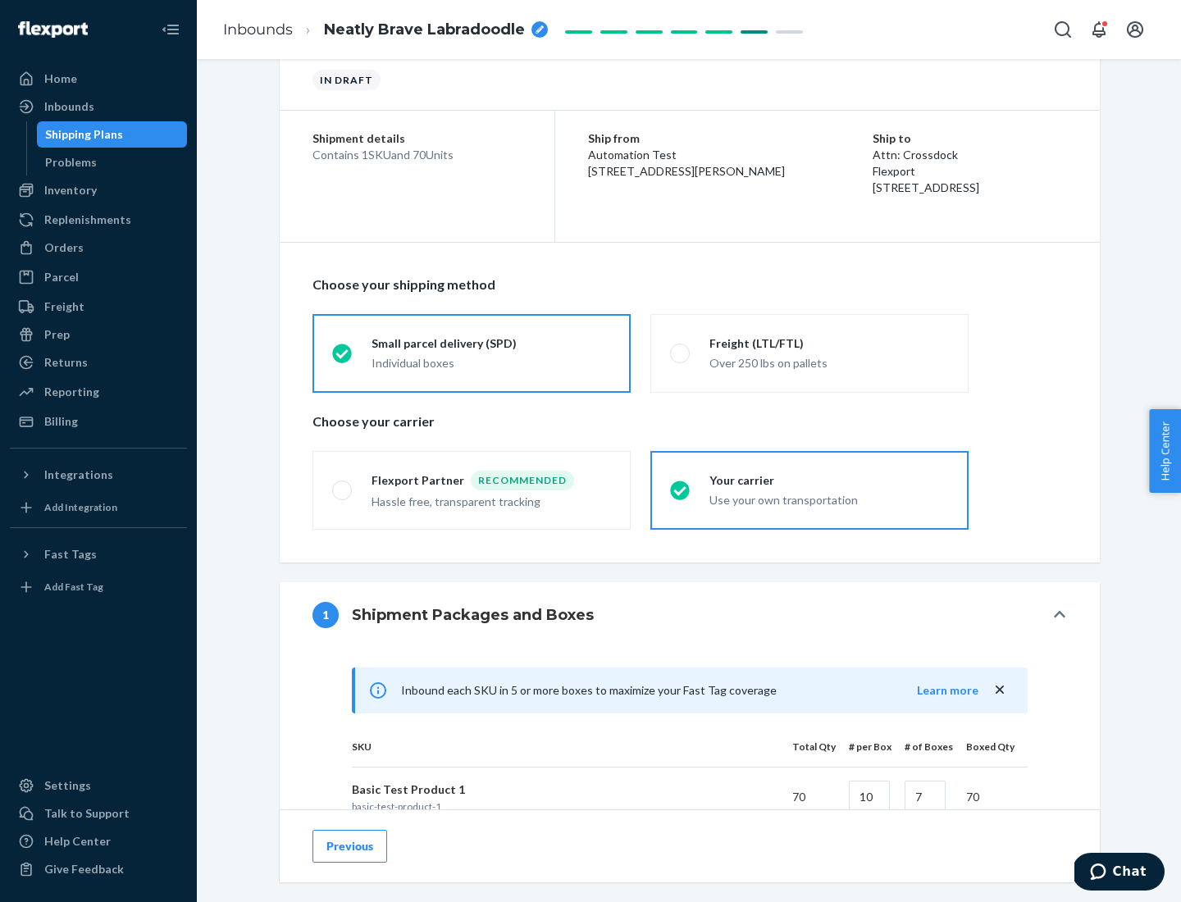
scroll to position [398, 0]
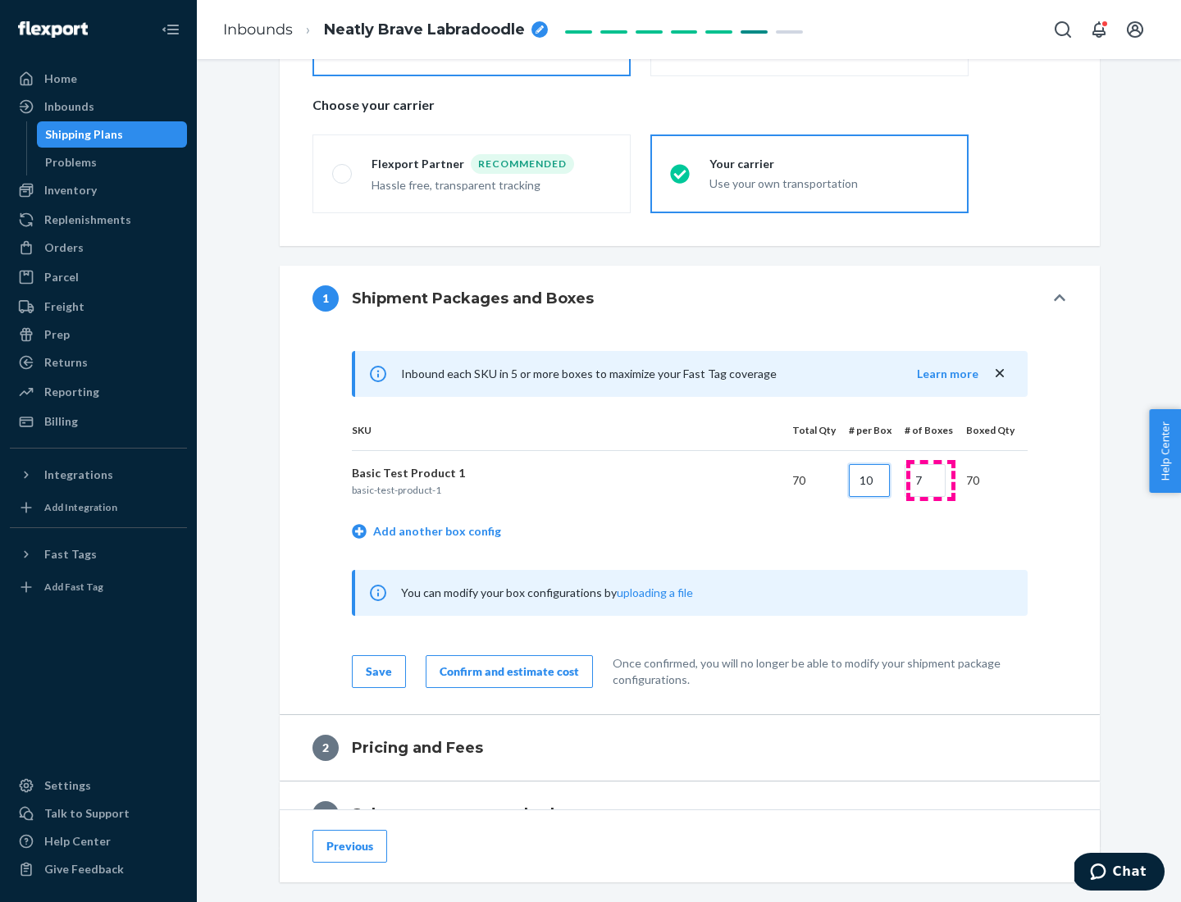
type input "10"
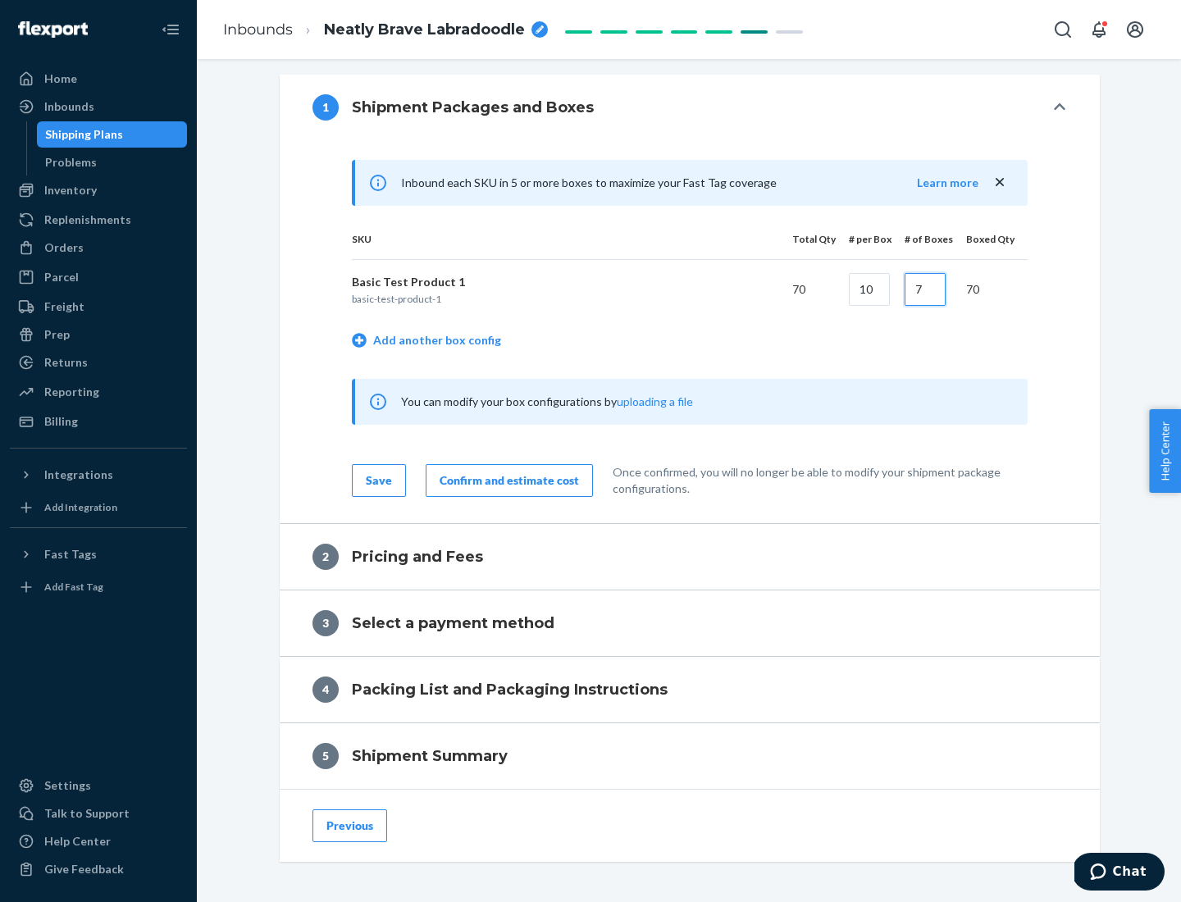
type input "7"
click at [506, 480] on div "Confirm and estimate cost" at bounding box center [508, 480] width 139 height 16
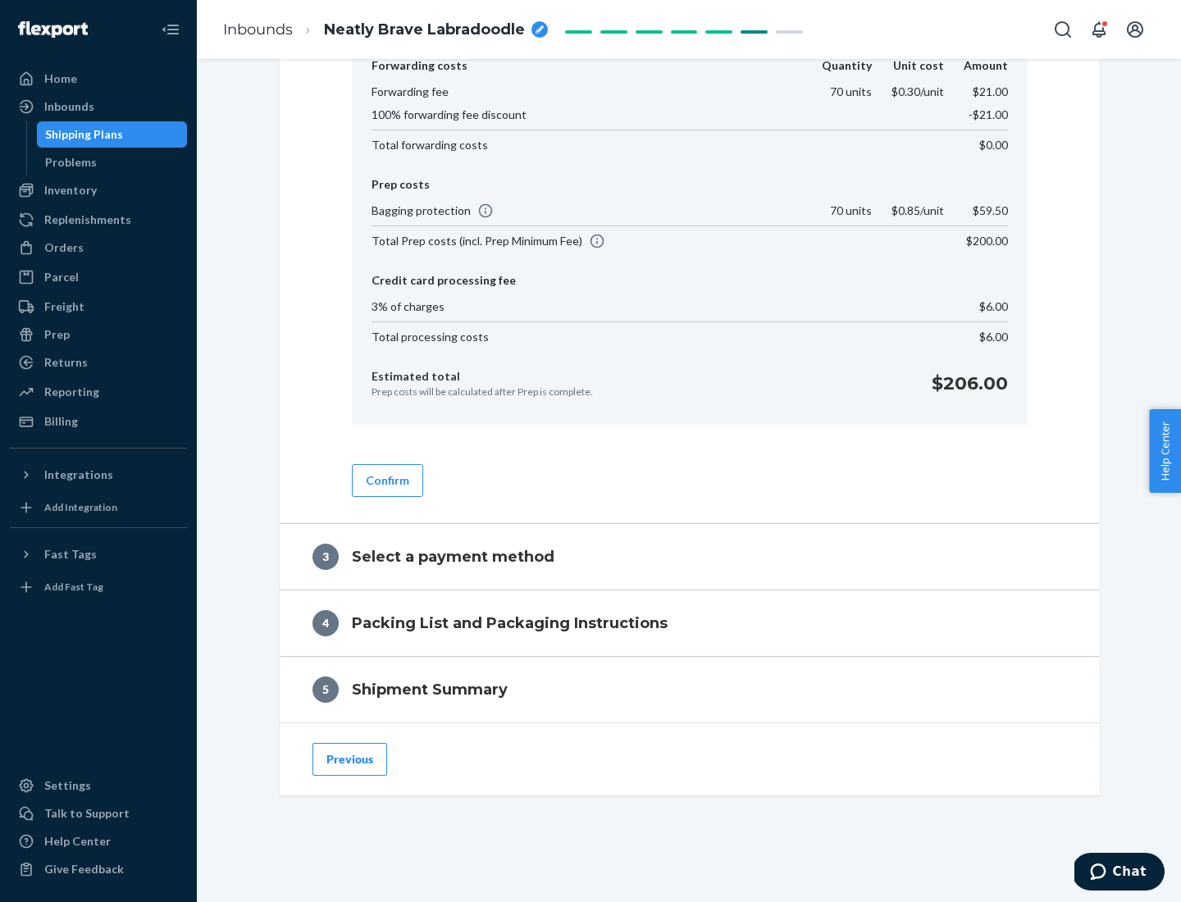
click at [386, 480] on button "Confirm" at bounding box center [387, 480] width 71 height 33
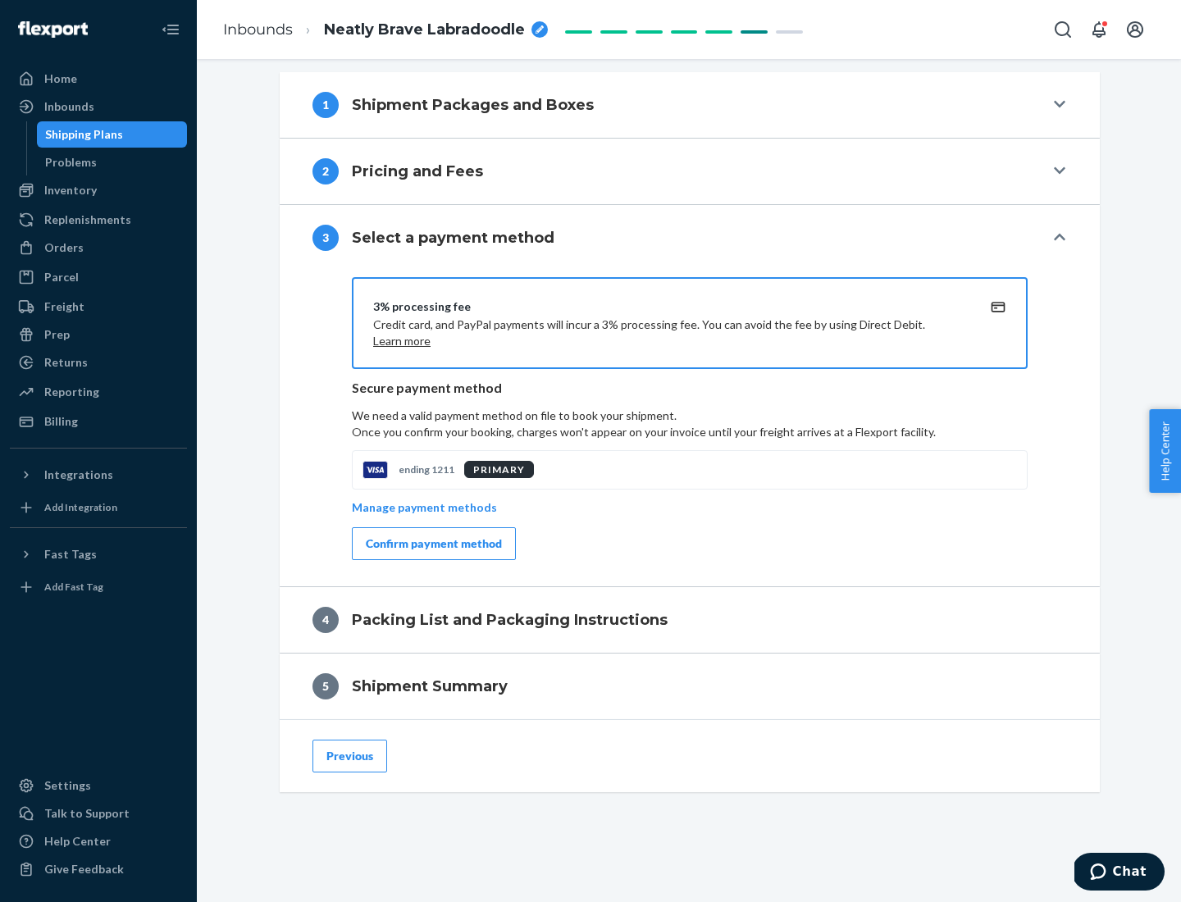
scroll to position [591, 0]
click at [432, 544] on div "Confirm payment method" at bounding box center [434, 543] width 136 height 16
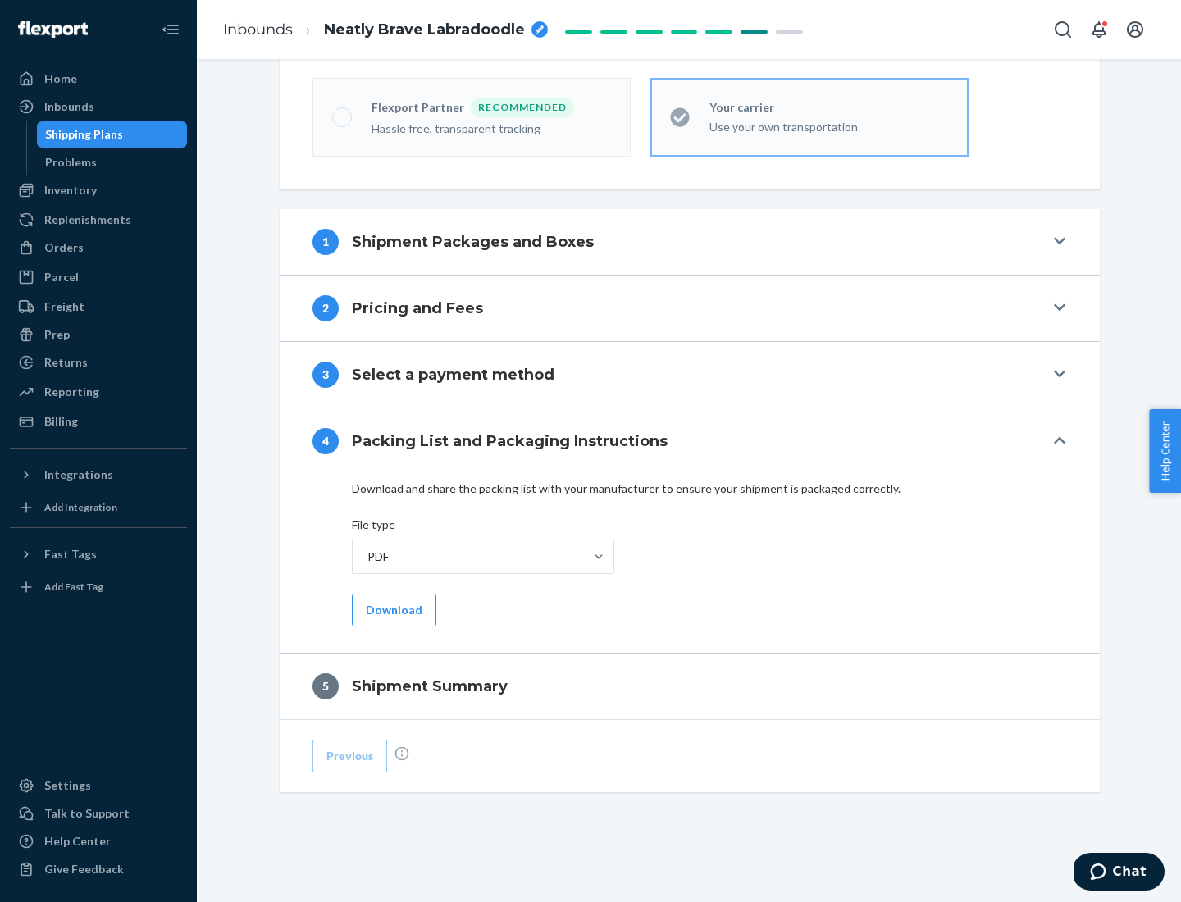
scroll to position [454, 0]
click at [392, 609] on button "Download" at bounding box center [394, 610] width 84 height 33
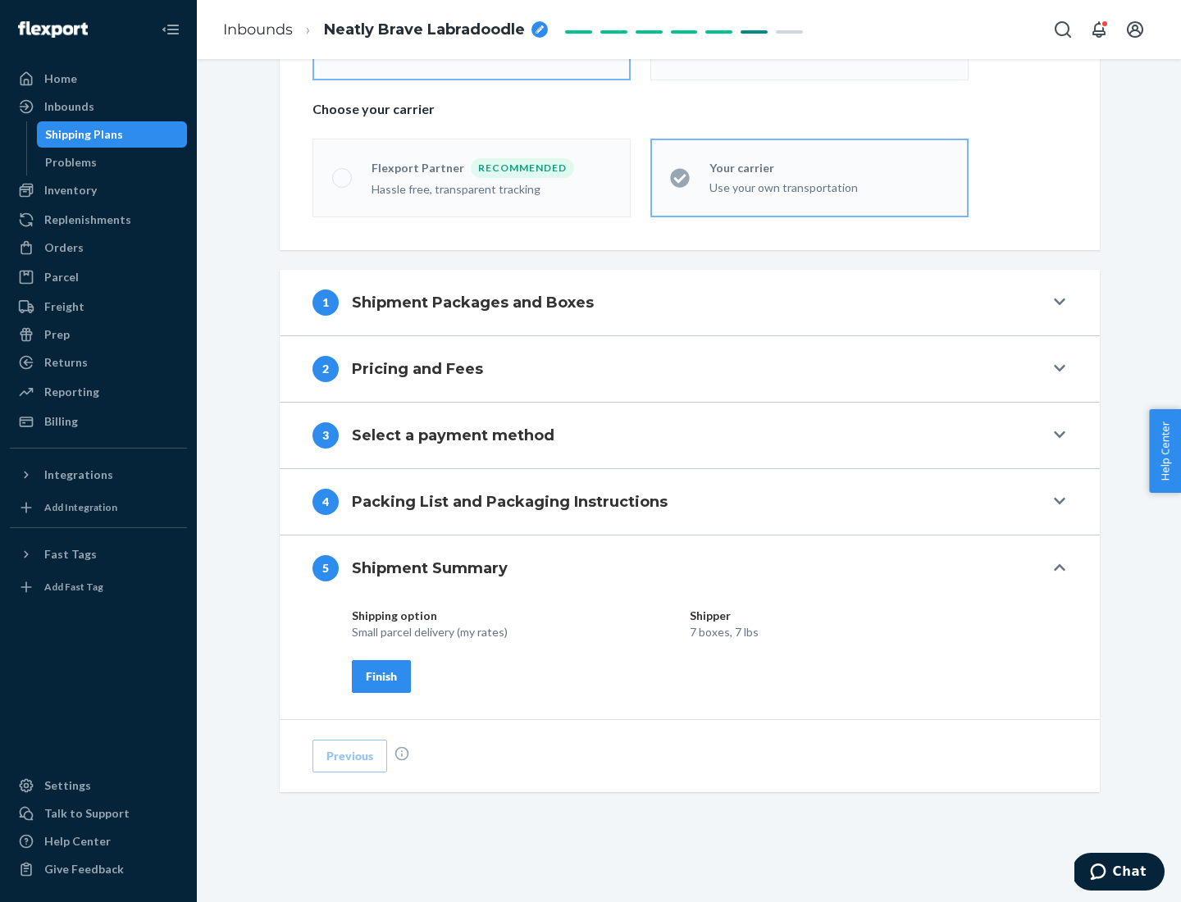
scroll to position [394, 0]
